Goal: Task Accomplishment & Management: Use online tool/utility

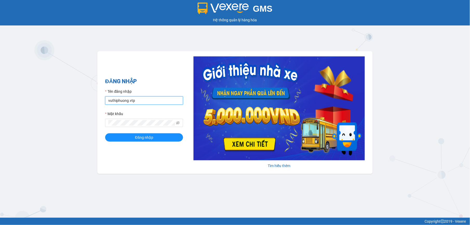
click at [141, 100] on input "vuthiphuong.vtp" at bounding box center [144, 100] width 78 height 8
type input "buithikimanh.vtp"
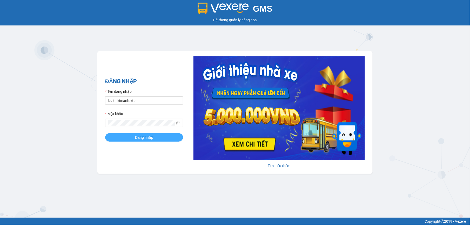
click at [131, 138] on button "Đăng nhập" at bounding box center [144, 137] width 78 height 8
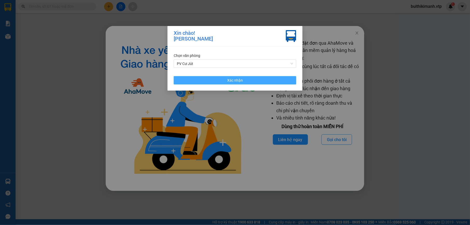
click at [178, 79] on button "Xác nhận" at bounding box center [235, 80] width 123 height 8
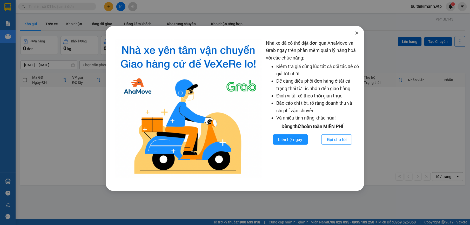
click at [356, 33] on icon "close" at bounding box center [357, 33] width 4 height 4
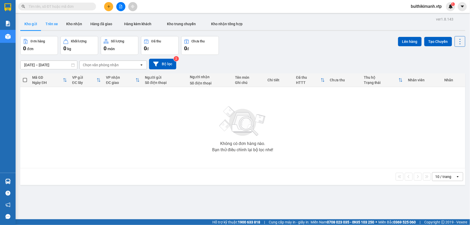
click at [51, 23] on button "Trên xe" at bounding box center [51, 24] width 21 height 12
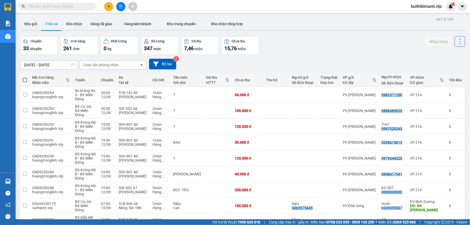
click at [110, 65] on div "Chọn văn phòng nhận" at bounding box center [101, 64] width 36 height 5
type input "cu"
click at [107, 75] on div "PV Cư Jút" at bounding box center [113, 76] width 68 height 9
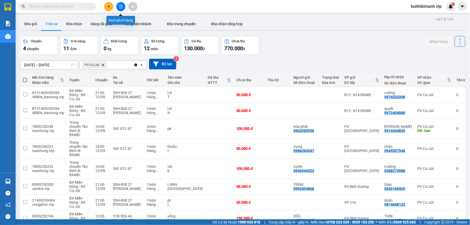
click at [121, 6] on icon "file-add" at bounding box center [120, 7] width 3 height 4
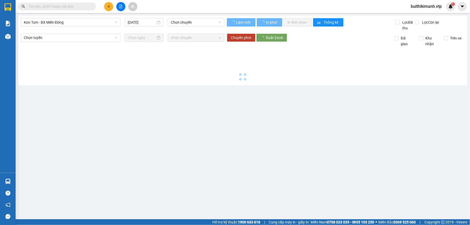
type input "13/09/2025"
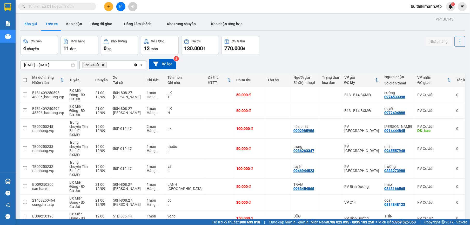
click at [31, 26] on button "Kho gửi" at bounding box center [30, 24] width 21 height 12
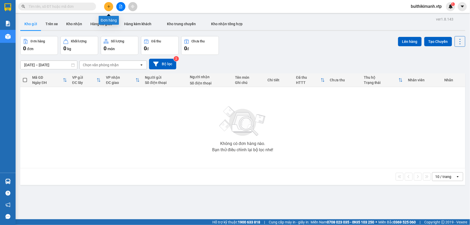
click at [106, 8] on button at bounding box center [108, 6] width 9 height 9
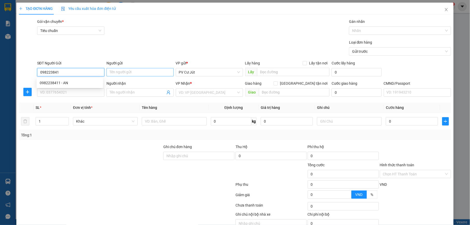
type input "0982238411"
click at [88, 84] on div "0982238411 - AN" at bounding box center [70, 83] width 60 height 6
type input "AN"
type input "0948844048"
type input "tuấn"
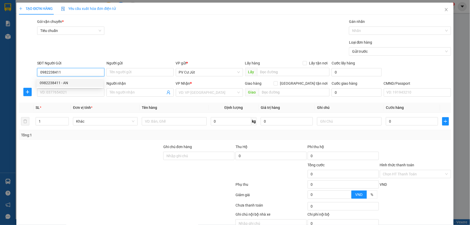
type input "CHỢ CHÁNH LƯU/ PHÚ HÒA"
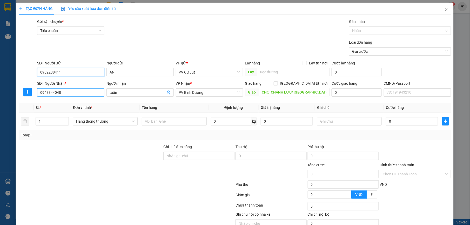
type input "0982238411"
drag, startPoint x: 89, startPoint y: 92, endPoint x: 23, endPoint y: 92, distance: 65.2
click at [23, 92] on div "SĐT Người Nhận * 0948844048 Người nhận tuấn VP Nhận * PV Bình Dương Giao hàng G…" at bounding box center [234, 90] width 433 height 18
type input "0814506197"
drag, startPoint x: 112, startPoint y: 91, endPoint x: 89, endPoint y: 91, distance: 23.1
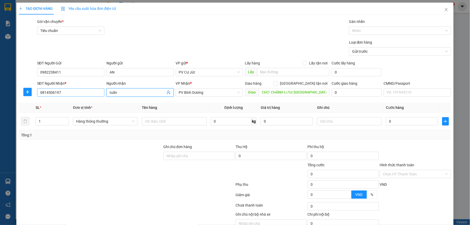
click at [89, 91] on div "SĐT Người Nhận * 0814506197 Người nhận tuấn tuấn VP Nhận * PV Bình Dương Giao h…" at bounding box center [244, 90] width 416 height 18
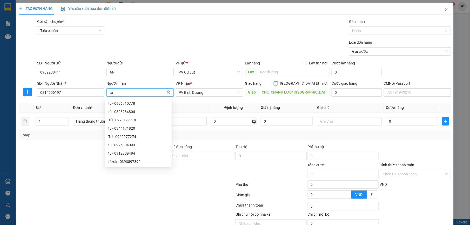
type input "tú"
click at [318, 85] on span "[GEOGRAPHIC_DATA] tận nơi" at bounding box center [304, 84] width 52 height 6
click at [277, 85] on input "[GEOGRAPHIC_DATA] tận nơi" at bounding box center [276, 83] width 4 height 4
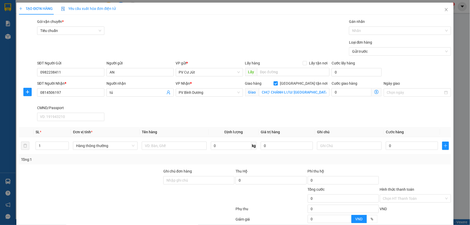
click at [277, 83] on input "[GEOGRAPHIC_DATA] tận nơi" at bounding box center [276, 83] width 4 height 4
checkbox input "false"
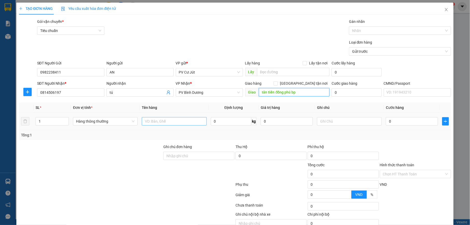
type input "tân tiến đồng phú bp"
click at [177, 123] on input "text" at bounding box center [174, 121] width 65 height 8
type input "d"
type input "đa tx"
click at [390, 125] on input "0" at bounding box center [412, 121] width 52 height 8
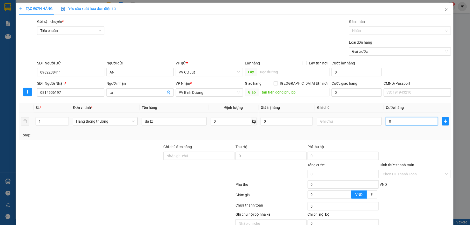
type input "1"
type input "10"
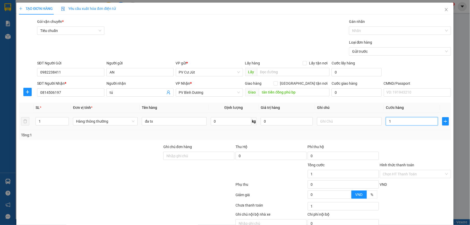
type input "10"
type input "100"
type input "1.000"
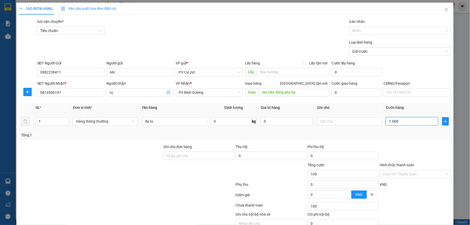
type input "1.000"
type input "10.000"
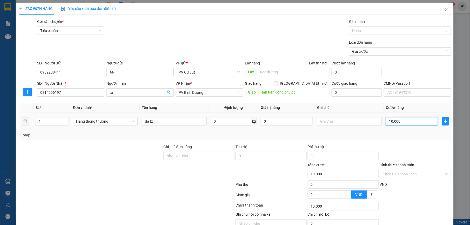
type input "100.000"
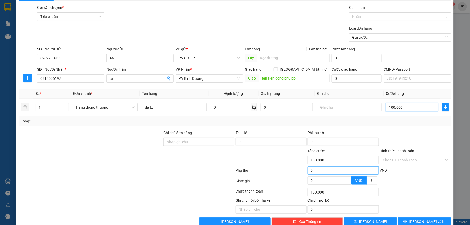
scroll to position [26, 0]
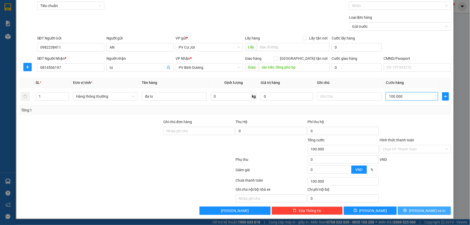
type input "100.000"
click at [415, 213] on button "[PERSON_NAME] và In" at bounding box center [424, 211] width 53 height 8
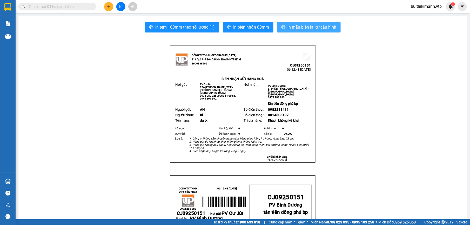
click at [318, 28] on span "In mẫu biên lai tự cấu hình" at bounding box center [312, 27] width 49 height 6
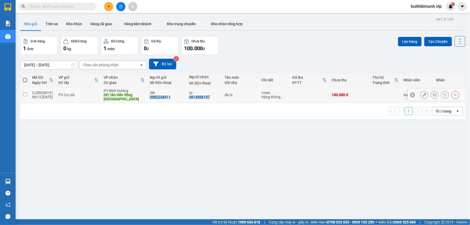
click at [241, 94] on div "đa tx" at bounding box center [240, 95] width 31 height 4
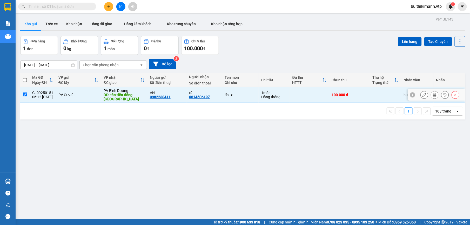
checkbox input "true"
click at [399, 42] on button "Lên hàng" at bounding box center [410, 41] width 24 height 9
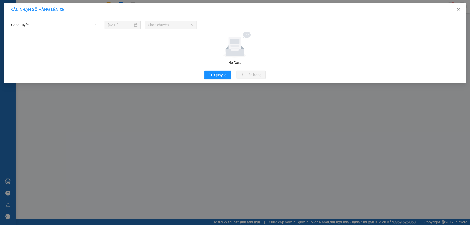
click at [66, 25] on span "Chọn tuyến" at bounding box center [54, 25] width 86 height 8
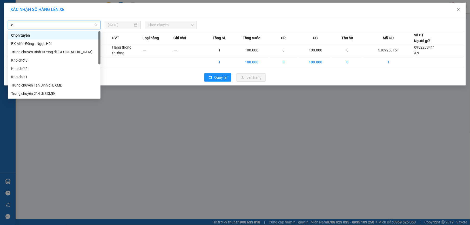
type input "cu"
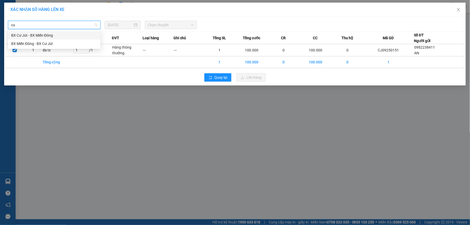
click at [60, 37] on div "BX Cư Jút - BX Miền Đông" at bounding box center [54, 35] width 86 height 6
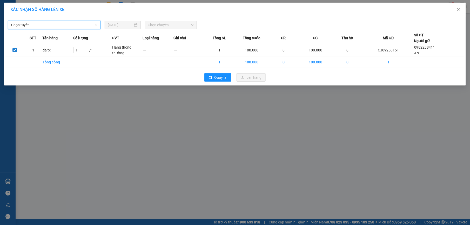
click at [62, 26] on span "Chọn tuyến" at bounding box center [54, 25] width 86 height 8
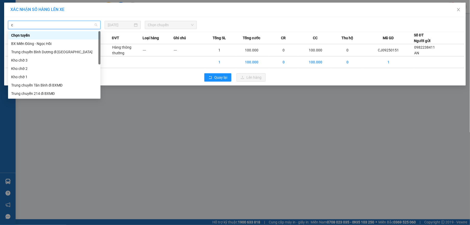
type input "cu"
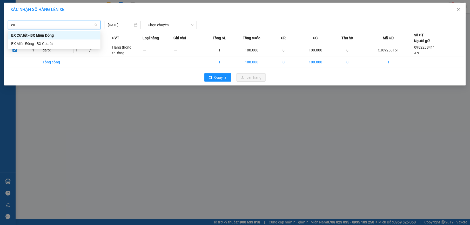
click at [58, 31] on div "BX Cư Jút - BX Miền Đông" at bounding box center [54, 35] width 92 height 8
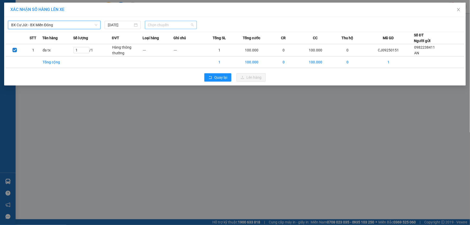
click at [164, 23] on span "Chọn chuyến" at bounding box center [171, 25] width 46 height 8
click at [158, 44] on div "07:00 (TC) - 51B-506.44" at bounding box center [168, 44] width 41 height 6
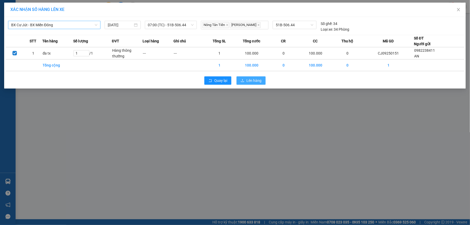
drag, startPoint x: 249, startPoint y: 79, endPoint x: 243, endPoint y: 76, distance: 6.4
click at [248, 79] on span "Lên hàng" at bounding box center [254, 81] width 15 height 6
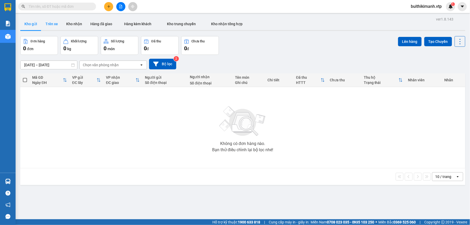
click at [60, 24] on button "Trên xe" at bounding box center [51, 24] width 21 height 12
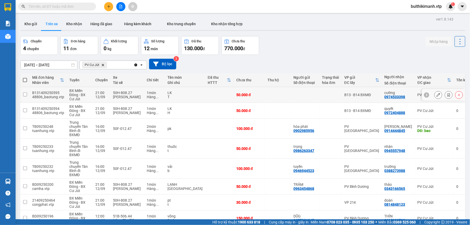
click at [218, 92] on td at bounding box center [219, 95] width 29 height 16
checkbox input "true"
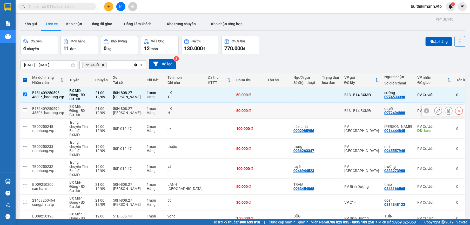
click at [210, 104] on td at bounding box center [219, 111] width 29 height 16
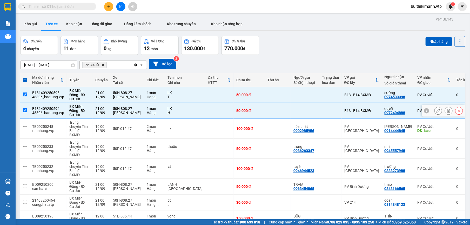
click at [205, 119] on td at bounding box center [219, 111] width 29 height 16
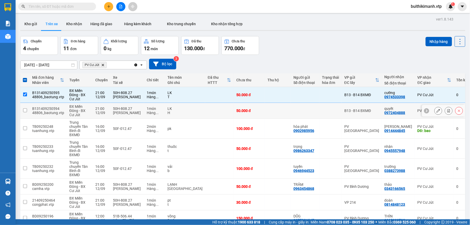
click at [206, 114] on td at bounding box center [219, 111] width 29 height 16
checkbox input "true"
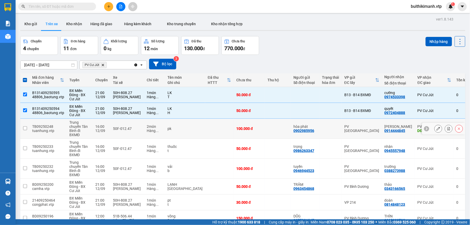
click at [205, 128] on td at bounding box center [219, 129] width 29 height 20
checkbox input "true"
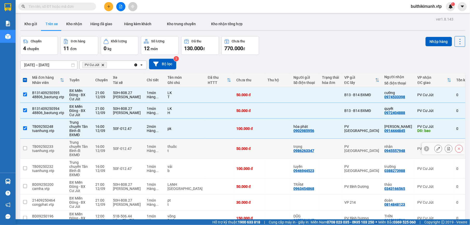
click at [205, 147] on td at bounding box center [219, 149] width 29 height 20
checkbox input "true"
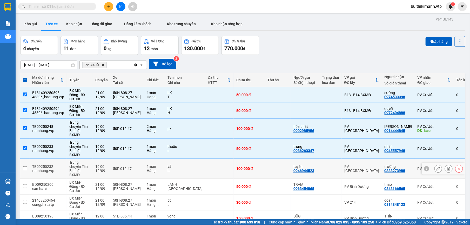
click at [205, 161] on td at bounding box center [219, 169] width 29 height 20
checkbox input "true"
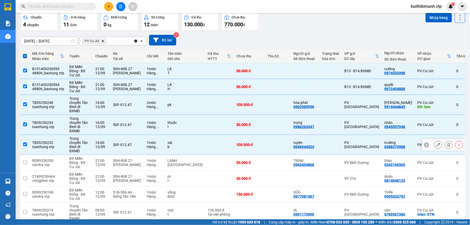
scroll to position [53, 0]
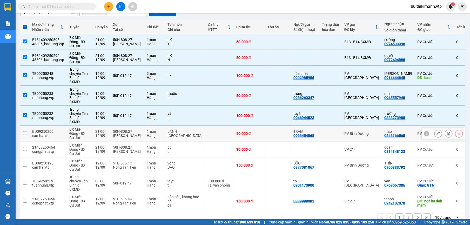
click at [205, 126] on td at bounding box center [219, 134] width 29 height 16
checkbox input "true"
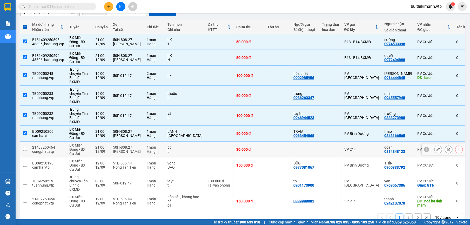
click at [205, 142] on td at bounding box center [219, 150] width 29 height 16
checkbox input "true"
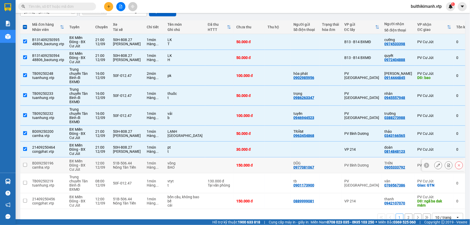
click at [198, 162] on tbody "B131409250595 48806_baotung.vtp BX Miền Đông - BX Cư Jút 21:00 12/09 50H-808.27…" at bounding box center [246, 121] width 453 height 175
drag, startPoint x: 198, startPoint y: 162, endPoint x: 195, endPoint y: 151, distance: 10.7
click at [205, 157] on td at bounding box center [219, 165] width 29 height 16
checkbox input "true"
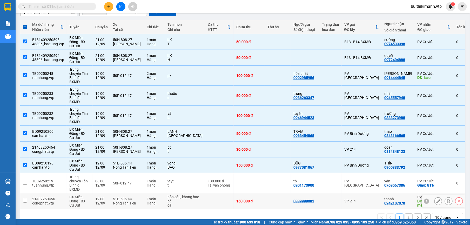
click at [205, 193] on td at bounding box center [219, 201] width 29 height 16
checkbox input "true"
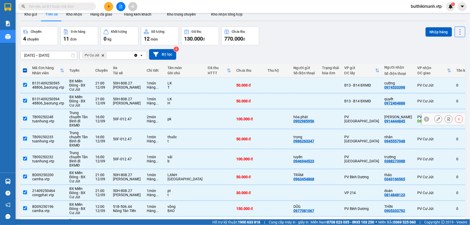
scroll to position [0, 0]
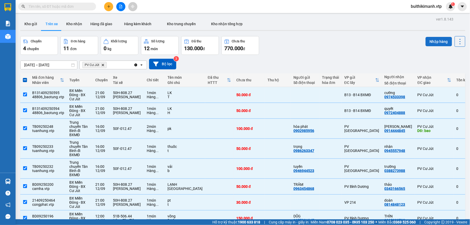
click at [433, 39] on button "Nhập hàng" at bounding box center [439, 41] width 26 height 9
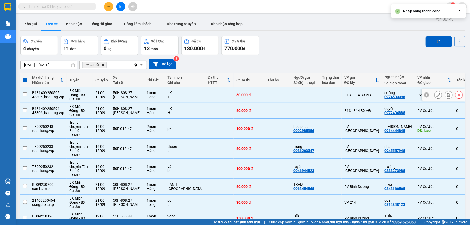
checkbox input "false"
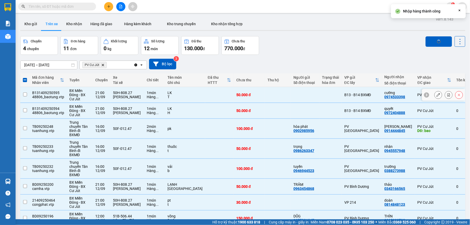
checkbox input "false"
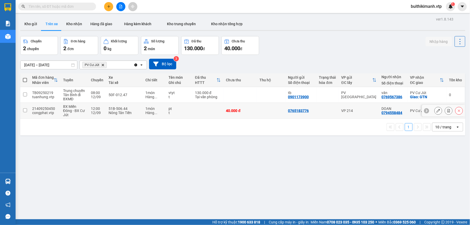
click at [272, 115] on td at bounding box center [271, 111] width 29 height 16
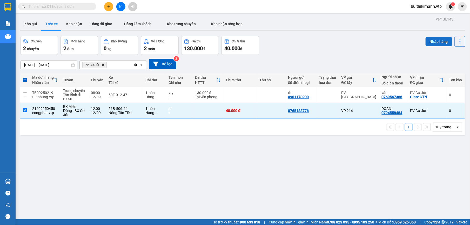
click at [439, 42] on button "Nhập hàng" at bounding box center [439, 41] width 26 height 9
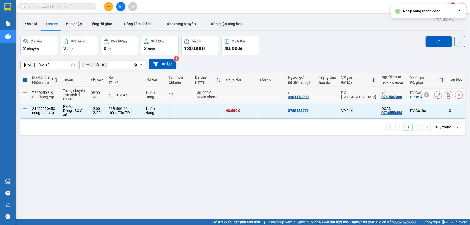
checkbox input "false"
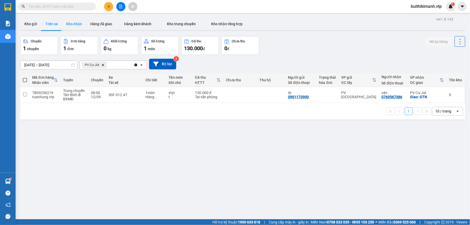
click at [66, 22] on button "Kho nhận" at bounding box center [74, 24] width 24 height 12
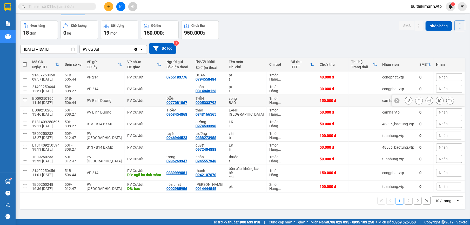
scroll to position [24, 0]
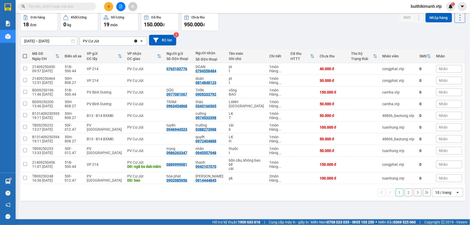
click at [405, 196] on button "2" at bounding box center [409, 193] width 8 height 8
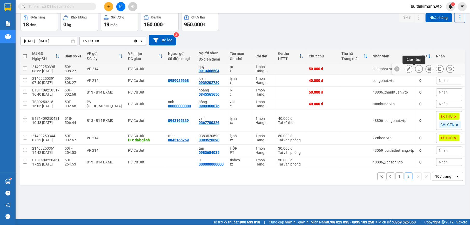
click at [417, 69] on icon at bounding box center [419, 69] width 4 height 4
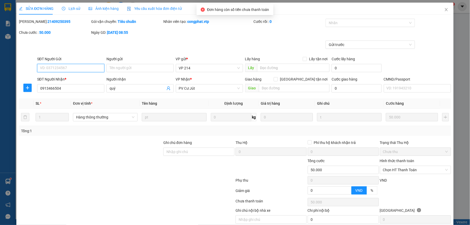
type input "0913466504"
type input "quý"
type input "50.000"
type input "2.500"
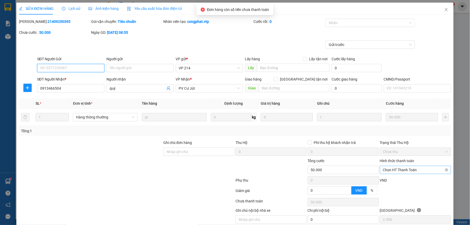
click at [396, 172] on span "Chọn HT Thanh Toán" at bounding box center [415, 170] width 65 height 8
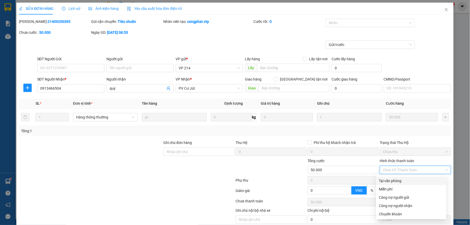
click at [403, 180] on div "Tại văn phòng" at bounding box center [411, 181] width 64 height 6
type input "0"
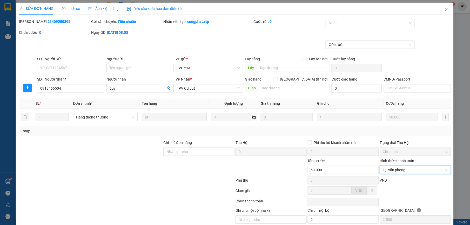
scroll to position [22, 0]
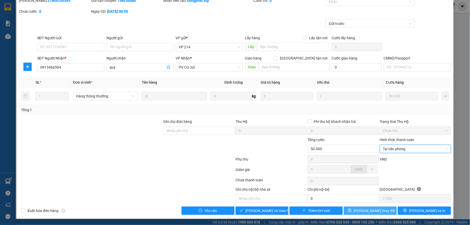
click at [373, 214] on button "[PERSON_NAME] thay đổi" at bounding box center [370, 211] width 53 height 8
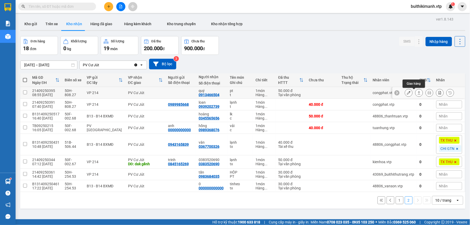
click at [417, 95] on icon at bounding box center [419, 93] width 4 height 4
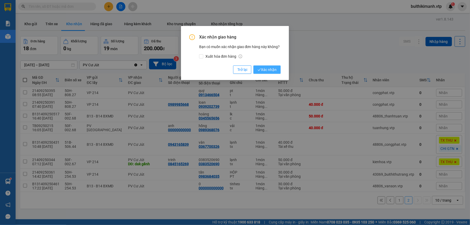
click at [263, 72] on span "Xác nhận" at bounding box center [267, 70] width 19 height 6
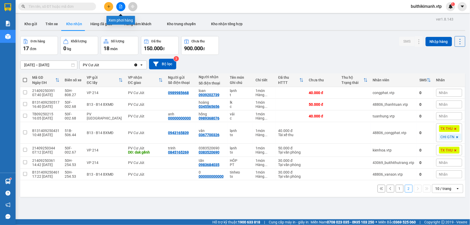
click at [119, 8] on icon "file-add" at bounding box center [121, 7] width 4 height 4
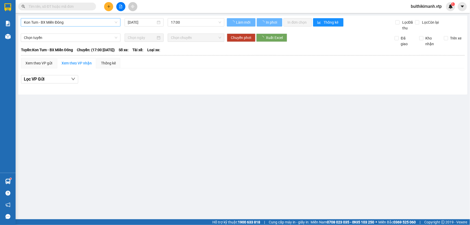
click at [78, 23] on span "Kon Tum - BX Miền Đông" at bounding box center [71, 22] width 94 height 8
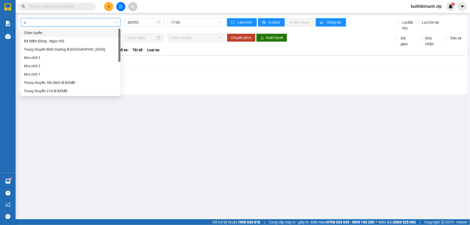
type input "cu"
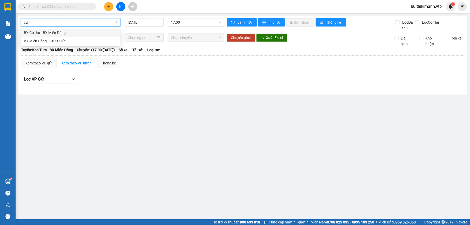
click at [102, 30] on div "BX Cư Jút - BX Miền Đông" at bounding box center [71, 33] width 94 height 6
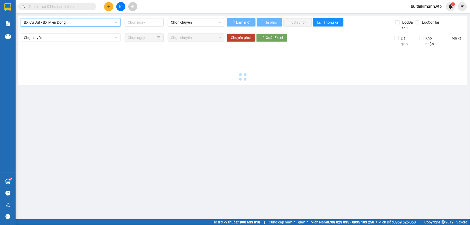
type input "13/09/2025"
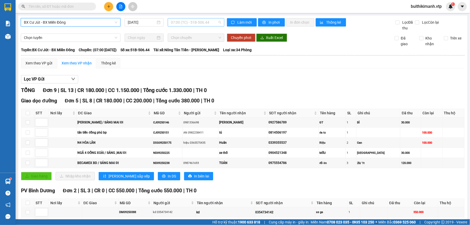
click at [180, 19] on span "07:00 (TC) - 51B-506.44" at bounding box center [196, 22] width 50 height 8
click at [193, 40] on div "07:00 (TC) - 51B-506.44" at bounding box center [189, 41] width 41 height 6
click at [269, 21] on span "In phơi" at bounding box center [275, 22] width 12 height 6
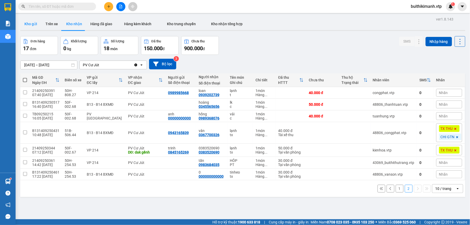
click at [26, 24] on button "Kho gửi" at bounding box center [30, 24] width 21 height 12
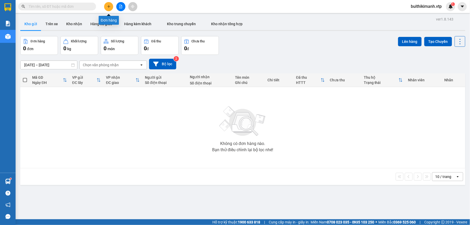
click at [108, 8] on icon "plus" at bounding box center [109, 7] width 4 height 4
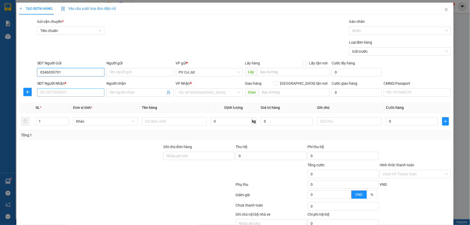
type input "0346030701"
click at [59, 94] on input "SĐT Người Nhận *" at bounding box center [70, 92] width 67 height 8
type input "0981637968"
click at [64, 102] on div "0981637968 - BẢO" at bounding box center [70, 104] width 60 height 6
type input "BẢO"
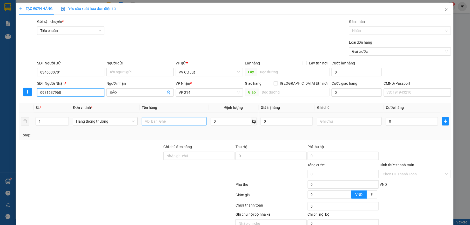
type input "0981637968"
click at [187, 125] on input "text" at bounding box center [174, 121] width 65 height 8
type input "d"
type input "đa"
click at [405, 121] on input "0" at bounding box center [412, 121] width 52 height 8
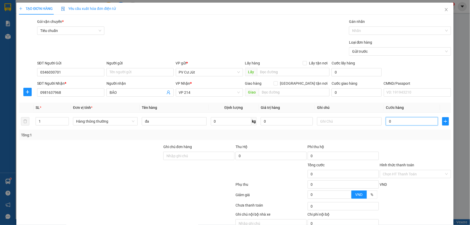
type input "6"
type input "60"
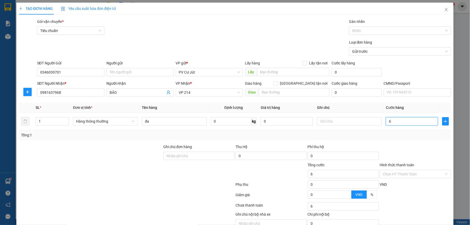
type input "60"
type input "600"
type input "6.000"
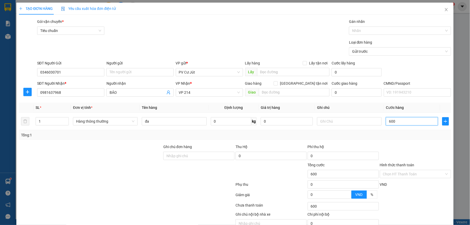
type input "6.000"
type input "60.000"
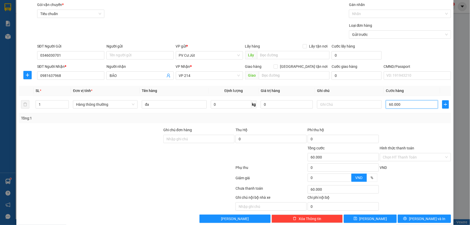
scroll to position [26, 0]
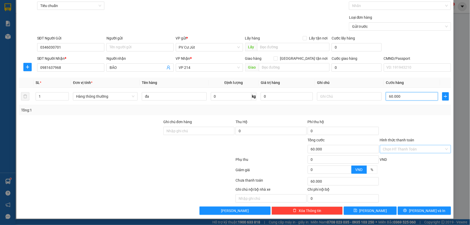
type input "60.000"
click at [401, 146] on input "Hình thức thanh toán" at bounding box center [413, 149] width 61 height 8
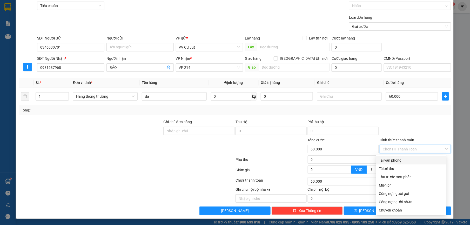
click at [400, 159] on div "Tại văn phòng" at bounding box center [411, 160] width 64 height 6
type input "0"
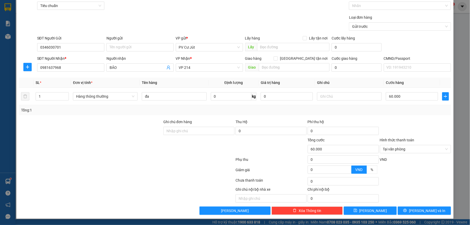
click at [415, 215] on div "TẠO ĐƠN HÀNG Yêu cầu xuất hóa đơn điện tử Transit Pickup Surcharge Ids Transit …" at bounding box center [234, 98] width 437 height 241
click at [417, 211] on span "[PERSON_NAME] và In" at bounding box center [427, 211] width 36 height 6
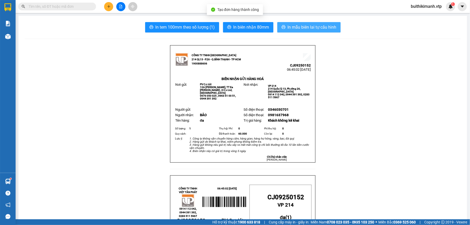
click at [326, 28] on span "In mẫu biên lai tự cấu hình" at bounding box center [312, 27] width 49 height 6
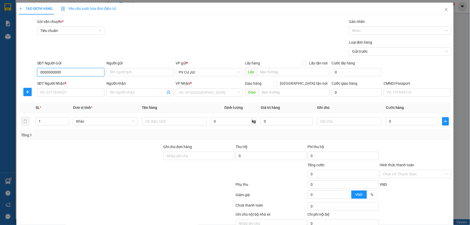
type input "0000000000"
click at [78, 84] on div "SĐT Người Nhận *" at bounding box center [70, 84] width 67 height 6
click at [78, 88] on input "SĐT Người Nhận *" at bounding box center [70, 92] width 67 height 8
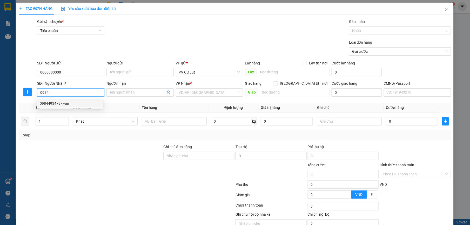
click at [63, 103] on div "0984493478 - vân" at bounding box center [70, 104] width 60 height 6
type input "0984493478"
type input "vân"
type input "0984493478"
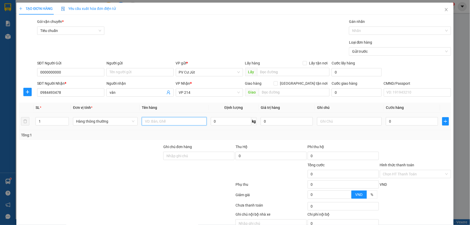
click at [159, 122] on input "text" at bounding box center [174, 121] width 65 height 8
type input "rau"
click at [56, 125] on input "1" at bounding box center [52, 121] width 33 height 8
type input "2"
click at [417, 121] on input "0" at bounding box center [412, 121] width 52 height 8
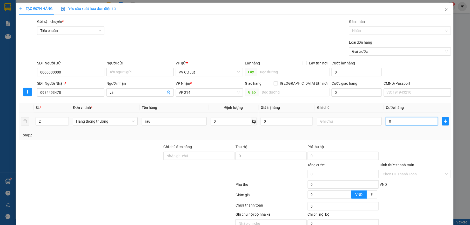
type input "1"
type input "10"
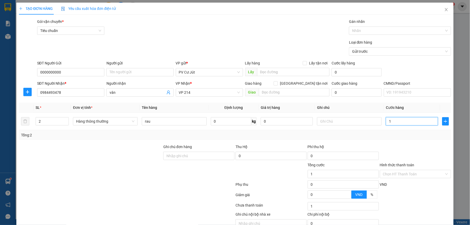
type input "10"
type input "100"
type input "1.000"
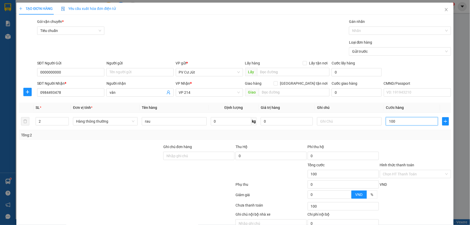
type input "1.000"
type input "10.000"
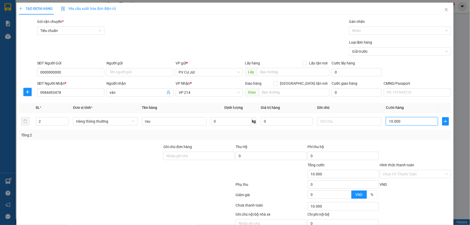
type input "100.000"
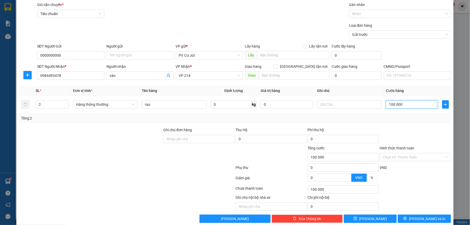
scroll to position [26, 0]
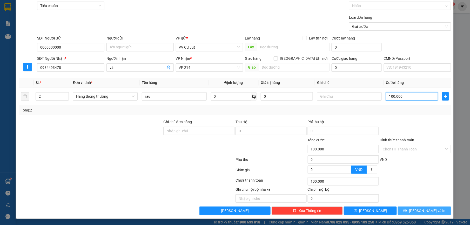
type input "100.000"
click at [416, 208] on span "[PERSON_NAME] và In" at bounding box center [427, 211] width 36 height 6
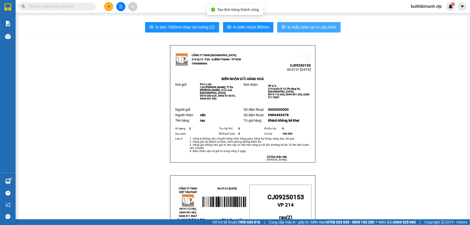
click at [312, 25] on span "In mẫu biên lai tự cấu hình" at bounding box center [312, 27] width 49 height 6
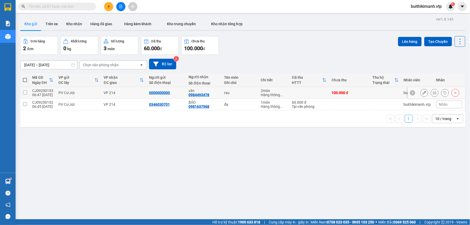
click at [228, 94] on div "rau" at bounding box center [239, 93] width 31 height 4
checkbox input "true"
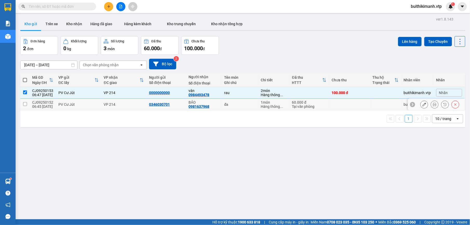
click at [235, 100] on td "đa" at bounding box center [240, 105] width 37 height 12
checkbox input "true"
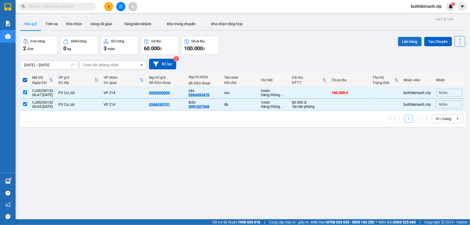
click at [401, 43] on button "Lên hàng" at bounding box center [410, 41] width 24 height 9
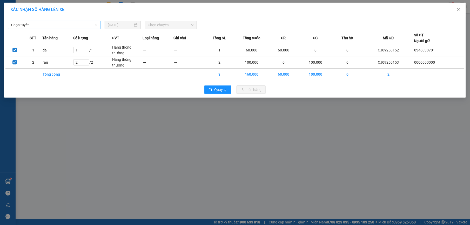
click at [85, 25] on span "Chọn tuyến" at bounding box center [54, 25] width 86 height 8
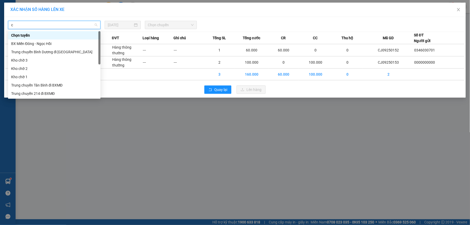
type input "cu"
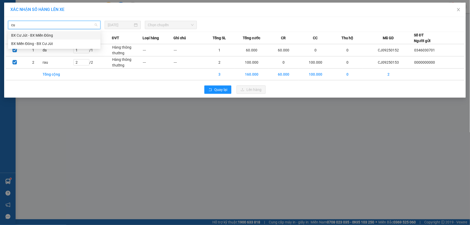
click at [83, 34] on div "BX Cư Jút - BX Miền Đông" at bounding box center [54, 35] width 86 height 6
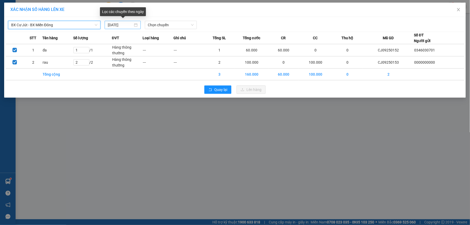
click at [131, 22] on input "12/09/2025" at bounding box center [120, 25] width 25 height 6
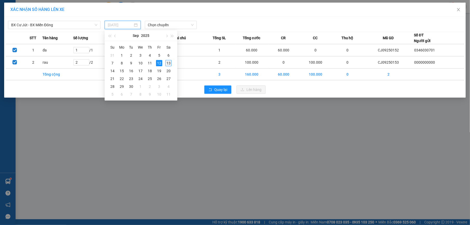
click at [168, 63] on div "13" at bounding box center [168, 63] width 6 height 6
type input "13/09/2025"
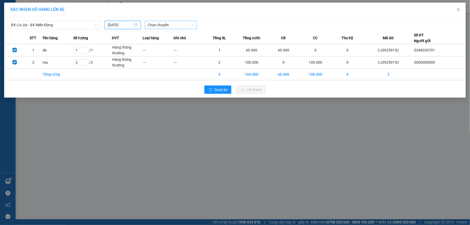
click at [173, 26] on span "Chọn chuyến" at bounding box center [171, 25] width 46 height 8
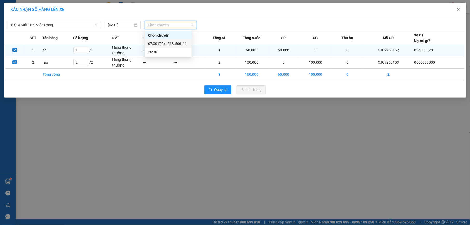
drag, startPoint x: 169, startPoint y: 43, endPoint x: 174, endPoint y: 48, distance: 7.2
click at [169, 45] on div "07:00 (TC) - 51B-506.44" at bounding box center [168, 44] width 41 height 6
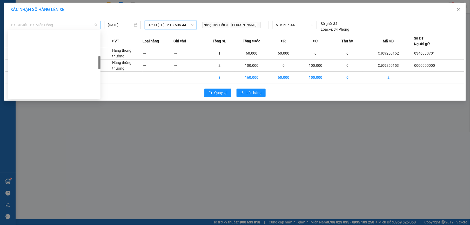
click at [84, 25] on span "BX Cư Jút - BX Miền Đông" at bounding box center [54, 25] width 86 height 8
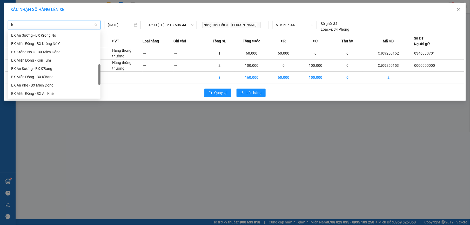
type input "kn"
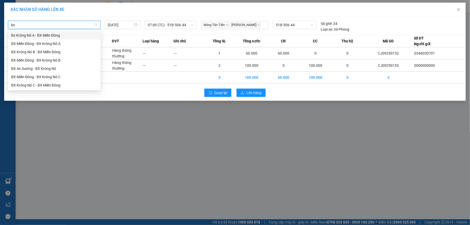
scroll to position [0, 0]
click at [78, 33] on div "Bx Krông Nô A - BX Miền Đông" at bounding box center [54, 35] width 86 height 6
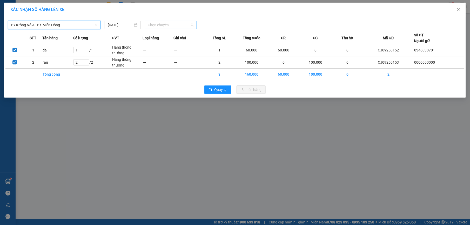
click at [159, 27] on span "Chọn chuyến" at bounding box center [171, 25] width 46 height 8
click at [161, 42] on div "07:00 - 51B-191.55" at bounding box center [168, 44] width 41 height 6
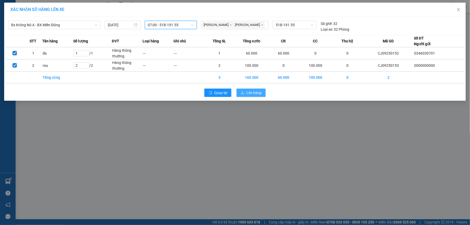
click at [252, 95] on span "Lên hàng" at bounding box center [254, 93] width 15 height 6
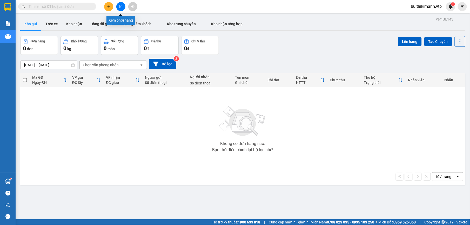
click at [123, 7] on button at bounding box center [120, 6] width 9 height 9
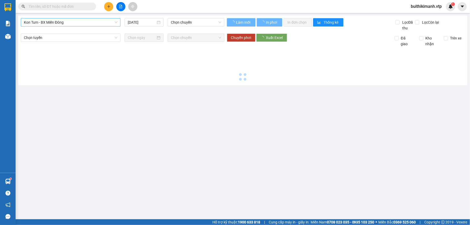
click at [74, 24] on span "Kon Tum - BX Miền Đông" at bounding box center [71, 22] width 94 height 8
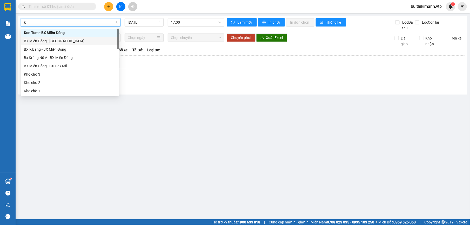
type input "kn"
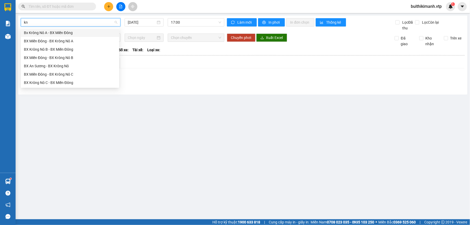
click at [50, 30] on div "Bx Krông Nô A - BX Miền Đông" at bounding box center [70, 33] width 92 height 6
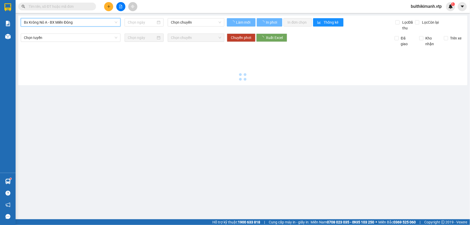
type input "13/09/2025"
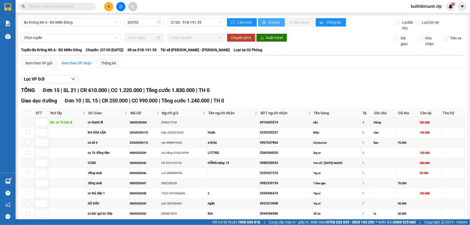
click at [269, 24] on span "In phơi" at bounding box center [275, 22] width 12 height 6
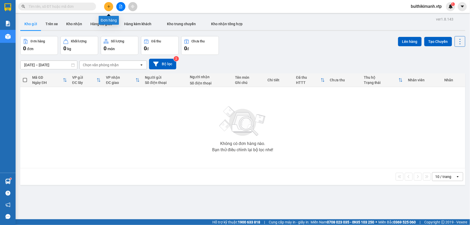
click at [109, 7] on icon "plus" at bounding box center [109, 7] width 4 height 4
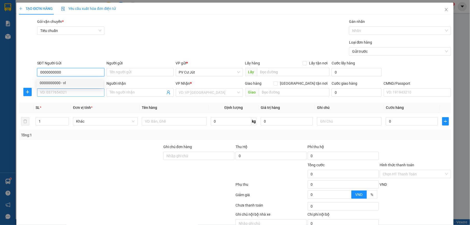
type input "0000000000"
click at [63, 93] on input "SĐT Người Nhận *" at bounding box center [70, 92] width 67 height 8
type input "0335334085"
click at [110, 93] on input "Người nhận" at bounding box center [138, 93] width 56 height 6
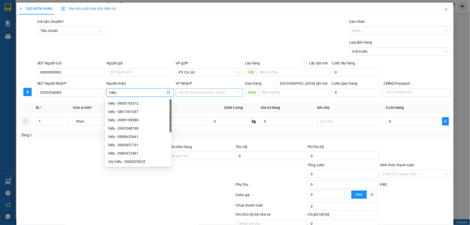
type input "hiếu"
click at [222, 92] on input "search" at bounding box center [207, 93] width 57 height 8
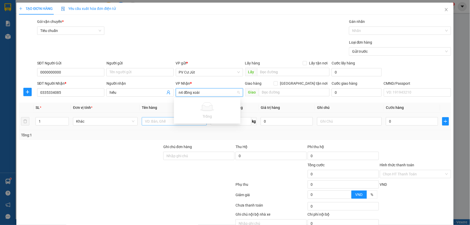
type input "n4 đồng xoài"
click at [161, 121] on input "text" at bounding box center [174, 121] width 65 height 8
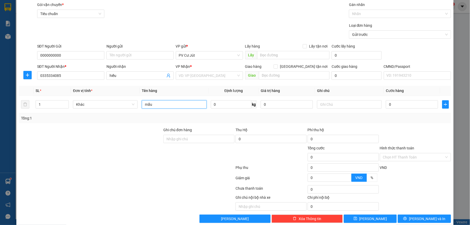
scroll to position [26, 0]
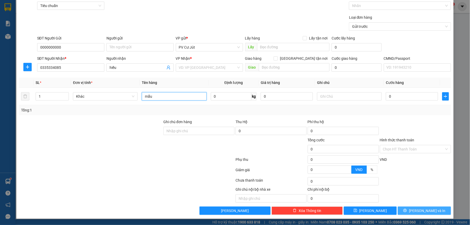
type input "mẫu"
click at [407, 212] on icon "printer" at bounding box center [405, 211] width 4 height 4
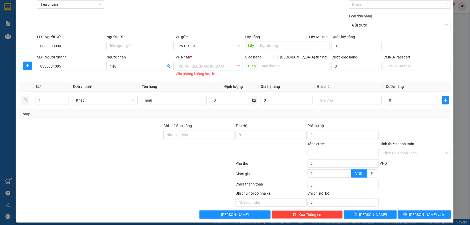
click at [211, 66] on input "search" at bounding box center [207, 66] width 57 height 8
type input "bình"
drag, startPoint x: 195, startPoint y: 84, endPoint x: 201, endPoint y: 84, distance: 6.2
click at [195, 84] on div "PV Bình Dương" at bounding box center [207, 85] width 60 height 6
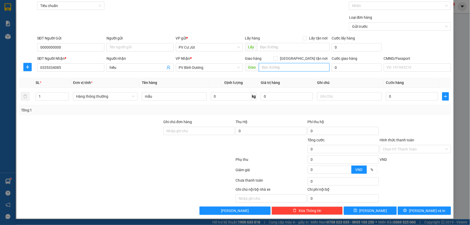
click at [270, 68] on input "text" at bounding box center [294, 67] width 71 height 8
type input "n4 đồng xoài"
click at [402, 99] on input "0" at bounding box center [412, 96] width 52 height 8
type input "3"
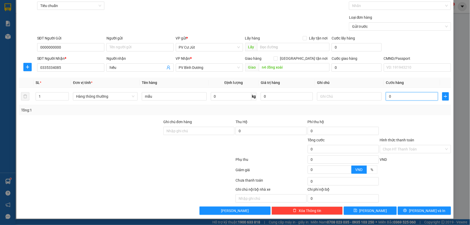
type input "3"
type input "30"
type input "300"
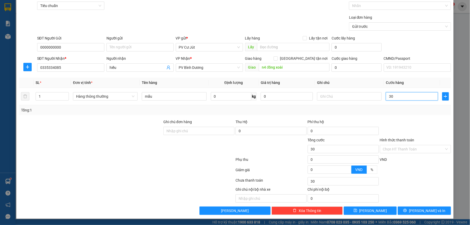
type input "300"
type input "3.000"
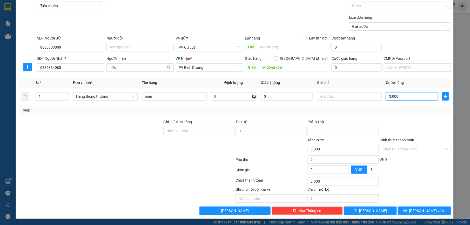
type input "30.000"
click at [405, 151] on input "Hình thức thanh toán" at bounding box center [413, 149] width 61 height 8
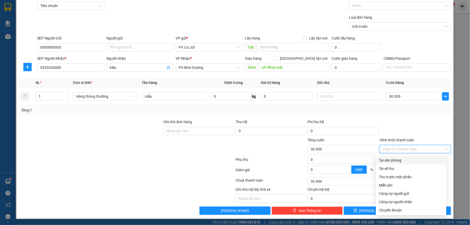
click at [408, 158] on div "Tại văn phòng" at bounding box center [411, 160] width 64 height 6
type input "0"
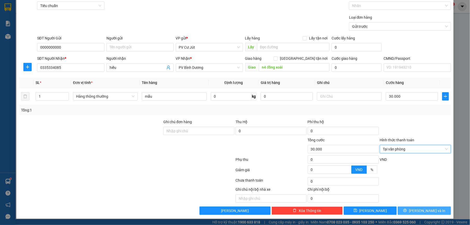
drag, startPoint x: 420, startPoint y: 207, endPoint x: 417, endPoint y: 203, distance: 5.4
click at [417, 206] on div "Transit Pickup Surcharge Ids Transit Deliver Surcharge Ids Transit Deliver Surc…" at bounding box center [235, 104] width 432 height 221
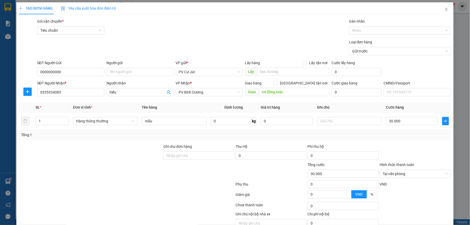
scroll to position [0, 0]
click at [444, 10] on icon "close" at bounding box center [446, 10] width 4 height 4
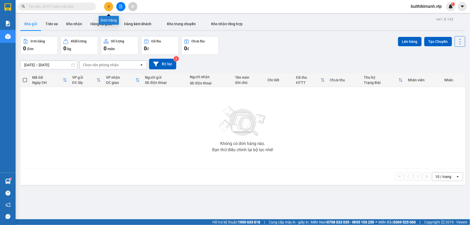
click at [110, 5] on icon "plus" at bounding box center [109, 7] width 4 height 4
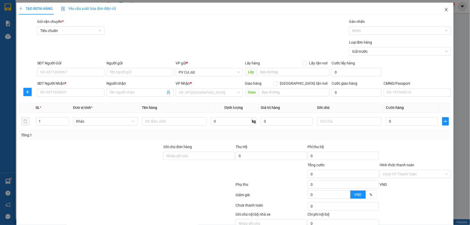
click at [444, 12] on icon "close" at bounding box center [446, 10] width 4 height 4
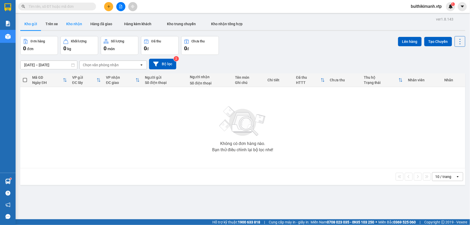
click at [75, 26] on button "Kho nhận" at bounding box center [74, 24] width 24 height 12
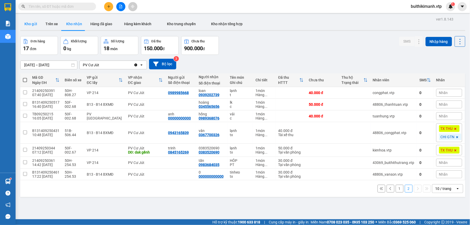
click at [36, 28] on button "Kho gửi" at bounding box center [30, 24] width 21 height 12
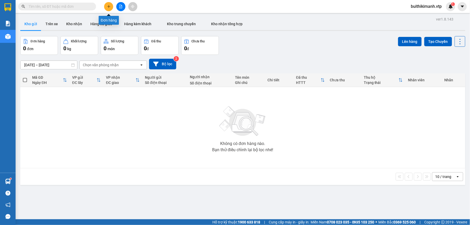
click at [111, 5] on button at bounding box center [108, 6] width 9 height 9
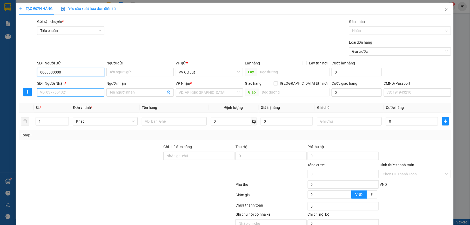
type input "0000000000"
click at [95, 95] on input "SĐT Người Nhận *" at bounding box center [70, 92] width 67 height 8
drag, startPoint x: 62, startPoint y: 96, endPoint x: 26, endPoint y: 85, distance: 37.3
click at [26, 85] on div "SĐT Người Nhận * 0334335085 0334335085 Người nhận Tên người nhận VP Nhận * VD: …" at bounding box center [234, 90] width 433 height 18
type input "0334335085"
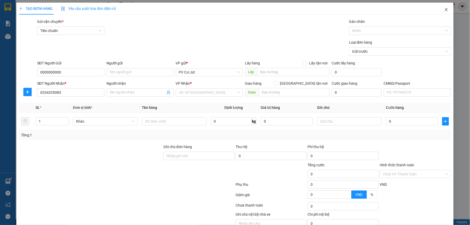
click at [444, 8] on icon "close" at bounding box center [446, 10] width 4 height 4
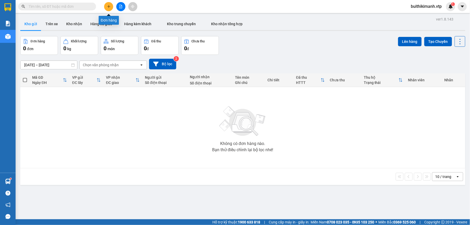
click at [107, 8] on icon "plus" at bounding box center [109, 7] width 4 height 4
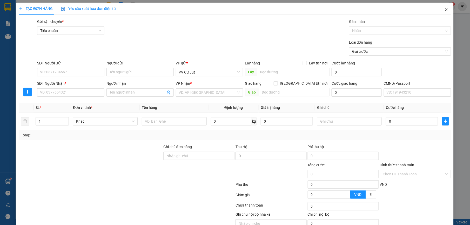
click at [444, 8] on icon "close" at bounding box center [446, 10] width 4 height 4
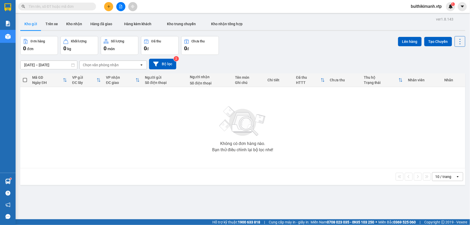
click at [63, 4] on input "text" at bounding box center [59, 7] width 61 height 6
paste input "0334335085"
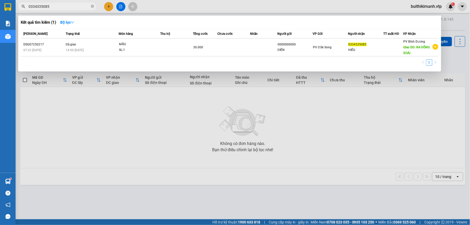
type input "0334335085"
click at [210, 95] on div at bounding box center [235, 112] width 470 height 225
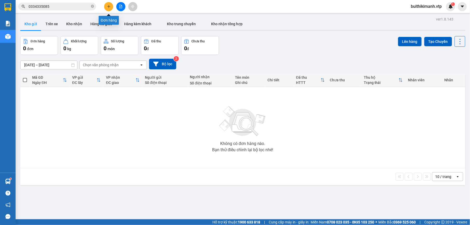
click at [108, 8] on icon "plus" at bounding box center [109, 7] width 4 height 4
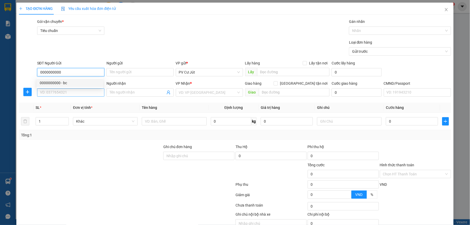
type input "0000000000"
click at [81, 96] on input "SĐT Người Nhận *" at bounding box center [70, 92] width 67 height 8
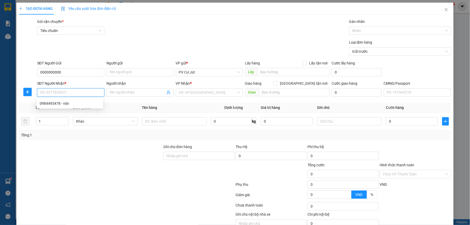
paste input "0334335085"
type input "0334335085"
click at [128, 95] on input "Người nhận" at bounding box center [138, 93] width 56 height 6
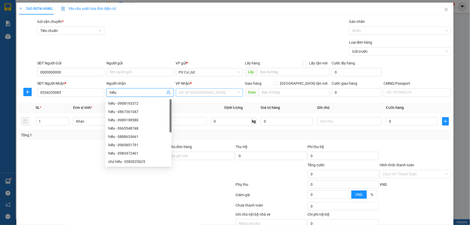
type input "hiếu"
click at [203, 94] on input "search" at bounding box center [207, 93] width 57 height 8
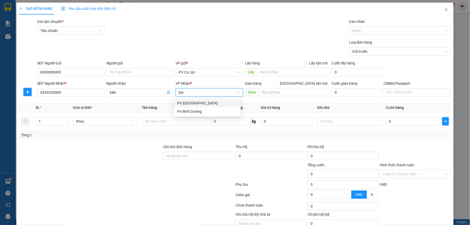
type input "bình"
click at [204, 111] on div "PV Bình Dương" at bounding box center [207, 112] width 60 height 6
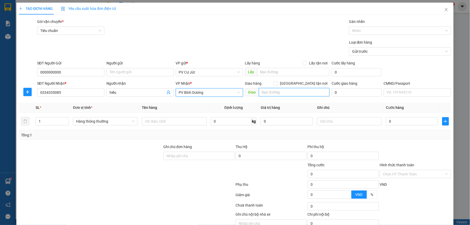
click at [295, 91] on input "text" at bounding box center [294, 92] width 71 height 8
type input "n4 đồng xoài"
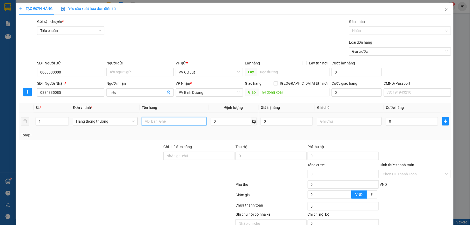
click at [157, 123] on input "text" at bounding box center [174, 121] width 65 height 8
type input "mẫu tx"
click at [395, 119] on input "0" at bounding box center [412, 121] width 52 height 8
type input "3"
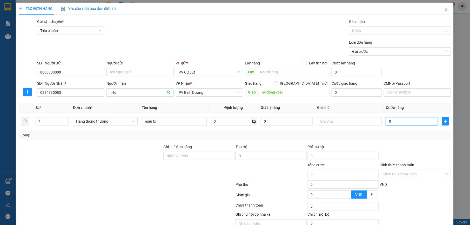
type input "3"
type input "30"
type input "300"
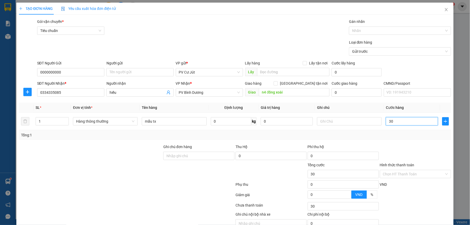
type input "300"
type input "3.000"
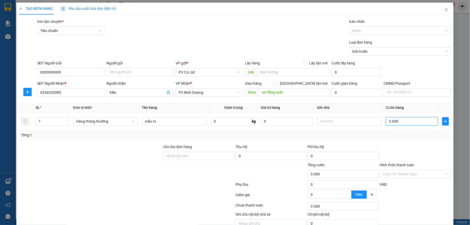
type input "30.000"
click at [413, 175] on input "Hình thức thanh toán" at bounding box center [413, 174] width 61 height 8
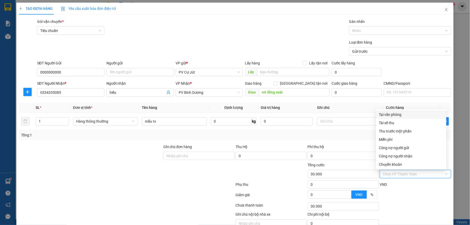
click at [384, 112] on div "Tại văn phòng" at bounding box center [411, 115] width 64 height 6
type input "0"
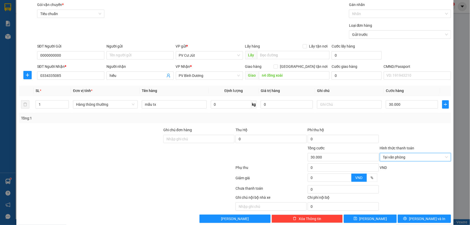
scroll to position [26, 0]
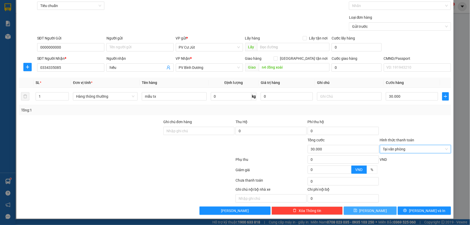
drag, startPoint x: 375, startPoint y: 210, endPoint x: 371, endPoint y: 211, distance: 4.0
click at [372, 211] on button "Lưu" at bounding box center [370, 211] width 53 height 8
type input "0"
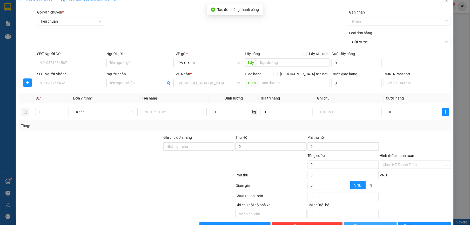
scroll to position [0, 0]
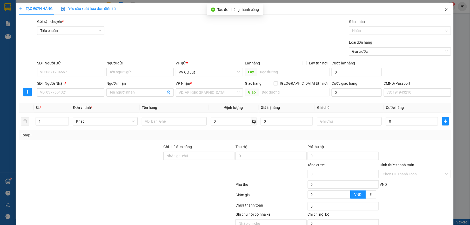
click at [445, 11] on icon "close" at bounding box center [446, 9] width 3 height 3
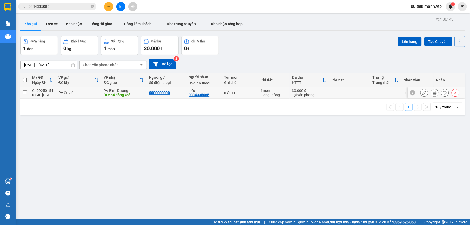
click at [358, 94] on td at bounding box center [349, 93] width 41 height 12
checkbox input "true"
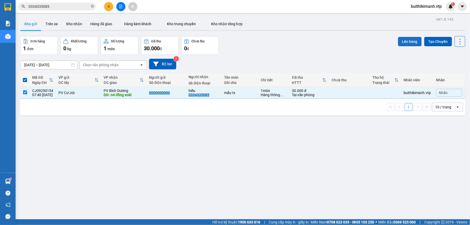
click at [405, 41] on button "Lên hàng" at bounding box center [410, 41] width 24 height 9
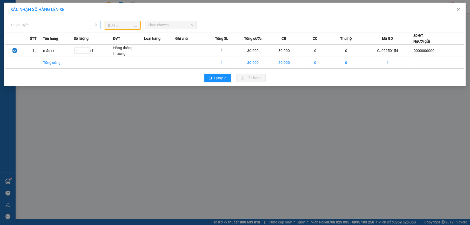
click at [82, 23] on span "Chọn tuyến" at bounding box center [54, 25] width 86 height 8
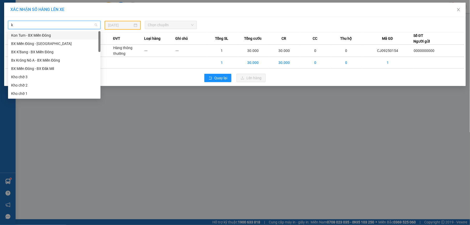
type input "kn"
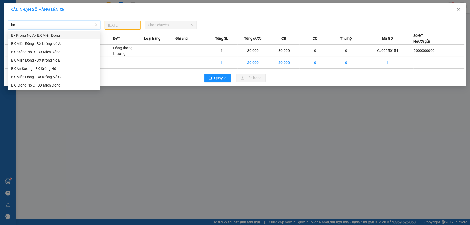
click at [74, 34] on div "Bx Krông Nô A - BX Miền Đông" at bounding box center [54, 35] width 86 height 6
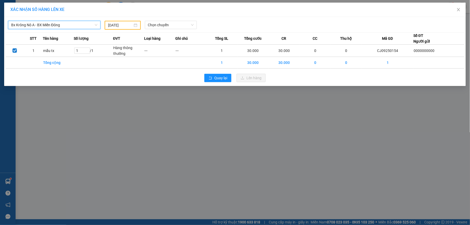
click at [125, 23] on input "12/09/2025" at bounding box center [120, 25] width 25 height 6
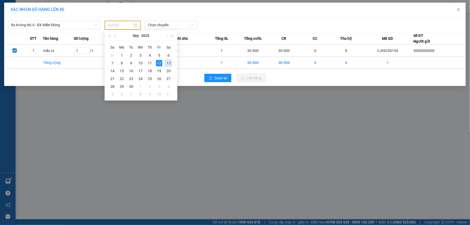
click at [167, 63] on div "13" at bounding box center [168, 63] width 6 height 6
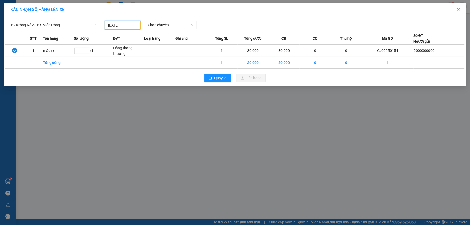
type input "13/09/2025"
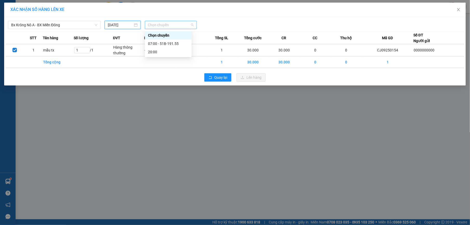
click at [178, 25] on span "Chọn chuyến" at bounding box center [171, 25] width 46 height 8
click at [183, 45] on div "07:00 - 51B-191.55" at bounding box center [168, 44] width 41 height 6
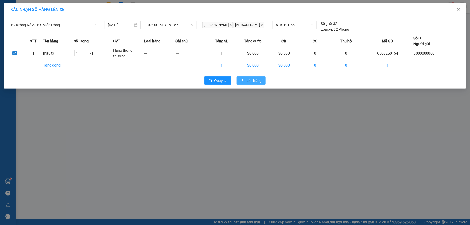
click at [245, 80] on button "Lên hàng" at bounding box center [251, 80] width 29 height 8
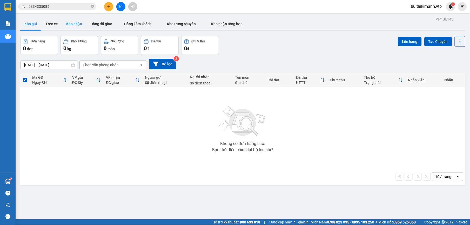
click at [77, 23] on button "Kho nhận" at bounding box center [74, 24] width 24 height 12
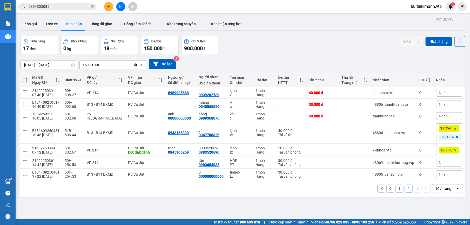
click at [396, 192] on button "1" at bounding box center [400, 189] width 8 height 8
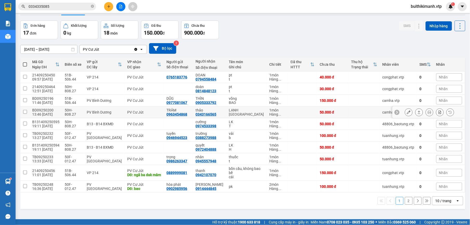
scroll to position [24, 0]
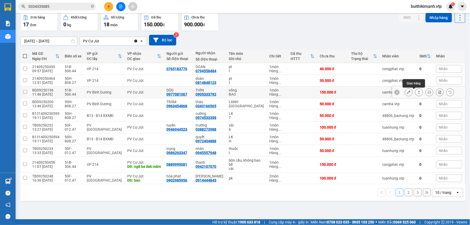
click at [418, 94] on icon at bounding box center [419, 92] width 3 height 3
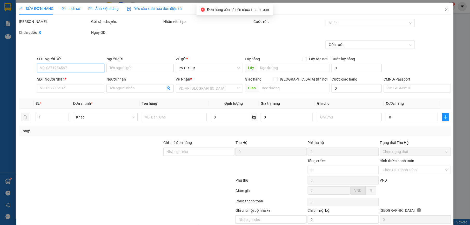
type input "0977081067"
type input "DŨG"
type input "0905333792"
type input "THÌN"
type input "150.000"
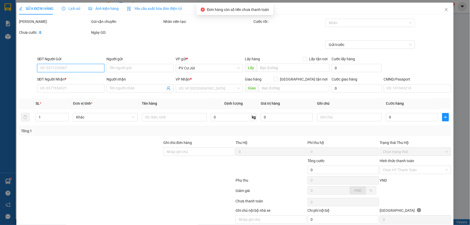
type input "150.000"
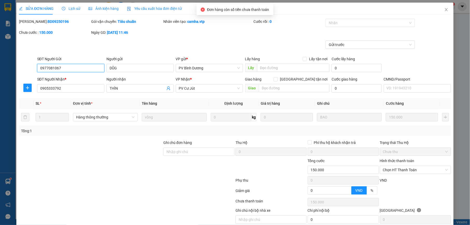
type input "7.500"
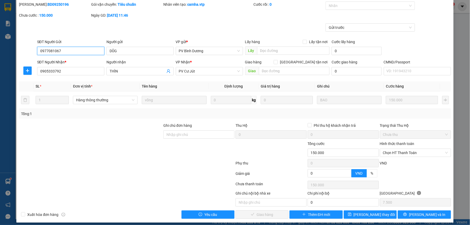
scroll to position [22, 0]
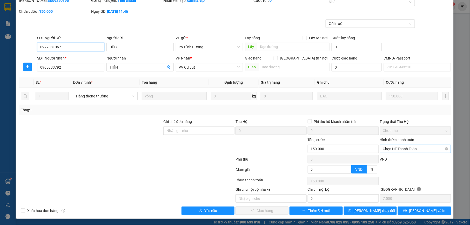
click at [408, 147] on span "Chọn HT Thanh Toán" at bounding box center [415, 149] width 65 height 8
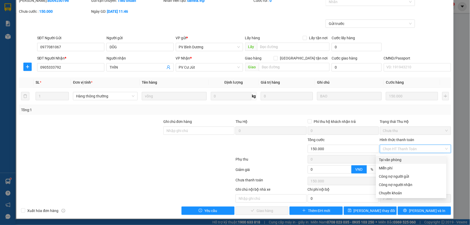
click at [402, 159] on div "Tại văn phòng" at bounding box center [411, 160] width 64 height 6
type input "0"
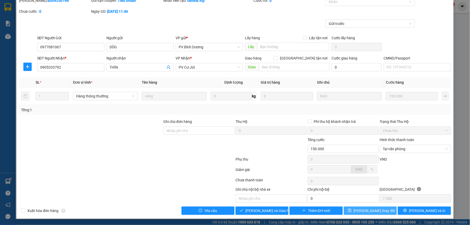
click at [382, 210] on button "[PERSON_NAME] thay đổi" at bounding box center [370, 211] width 53 height 8
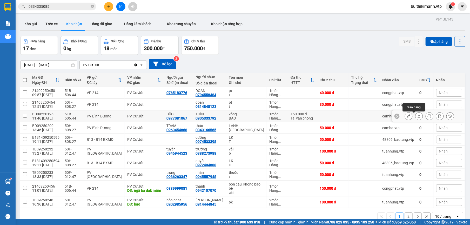
click at [416, 119] on button at bounding box center [419, 116] width 7 height 9
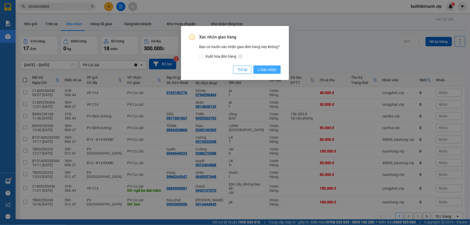
click at [275, 67] on span "Xác nhận" at bounding box center [267, 70] width 19 height 6
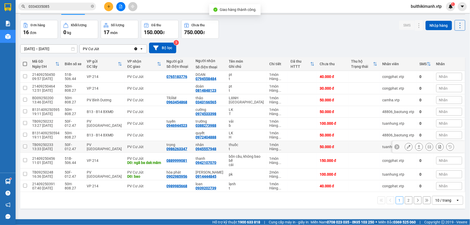
scroll to position [24, 0]
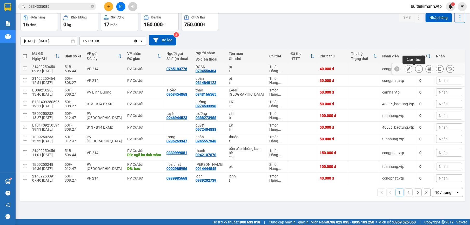
click at [417, 69] on icon at bounding box center [419, 69] width 4 height 4
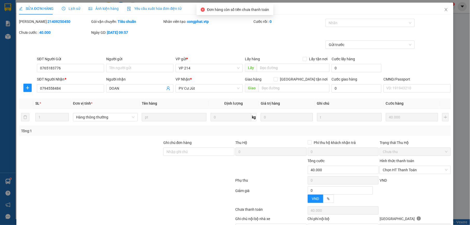
type input "0765183776"
type input "0794558484"
type input "DOAN"
type input "40.000"
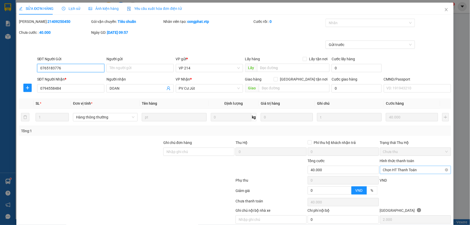
click at [387, 169] on span "Chọn HT Thanh Toán" at bounding box center [415, 170] width 65 height 8
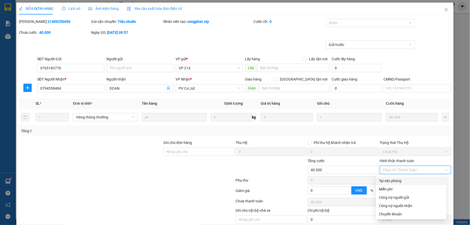
click at [384, 180] on div "Tại văn phòng" at bounding box center [411, 181] width 64 height 6
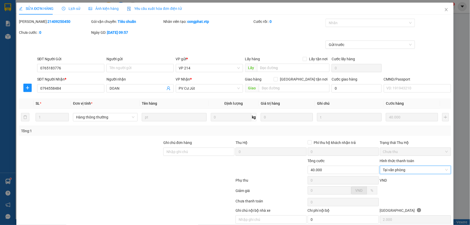
scroll to position [22, 0]
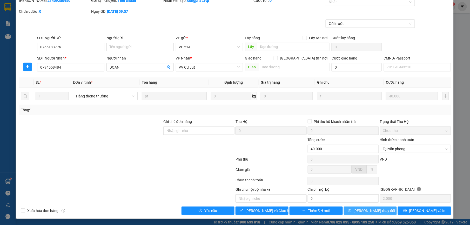
click at [370, 207] on button "[PERSON_NAME] thay đổi" at bounding box center [370, 211] width 53 height 8
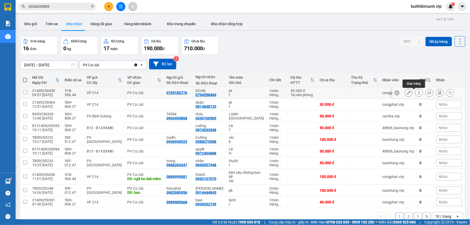
click at [416, 90] on button at bounding box center [419, 92] width 7 height 9
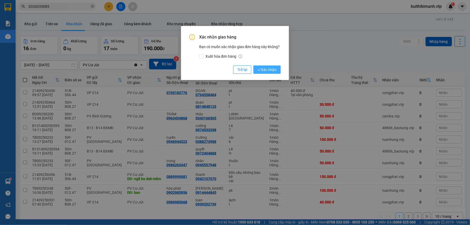
click at [267, 68] on span "Xác nhận" at bounding box center [267, 70] width 19 height 6
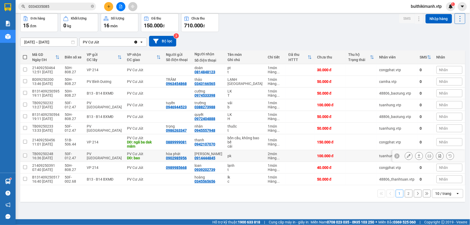
scroll to position [24, 0]
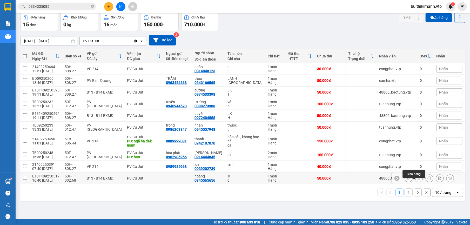
click at [417, 183] on button at bounding box center [419, 178] width 7 height 9
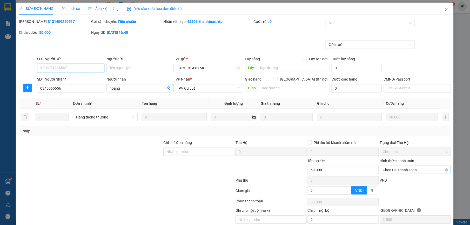
click at [418, 173] on span "Chọn HT Thanh Toán" at bounding box center [415, 170] width 65 height 8
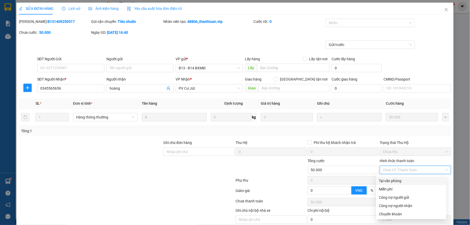
click at [410, 183] on div "Tại văn phòng" at bounding box center [411, 181] width 64 height 6
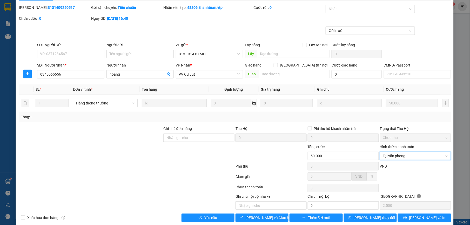
scroll to position [22, 0]
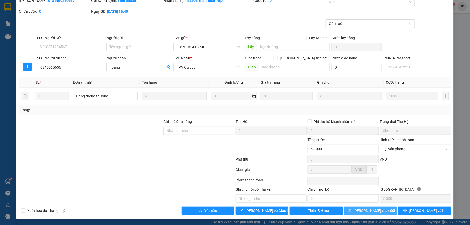
click at [368, 209] on span "[PERSON_NAME] thay đổi" at bounding box center [375, 211] width 42 height 6
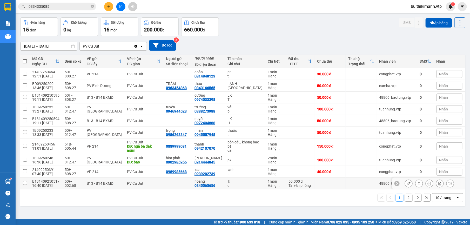
scroll to position [24, 0]
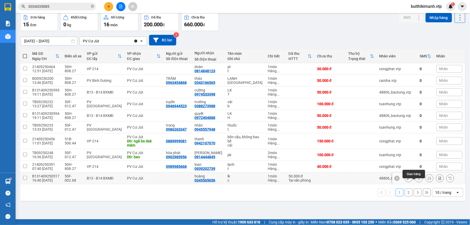
click at [417, 180] on icon at bounding box center [419, 178] width 4 height 4
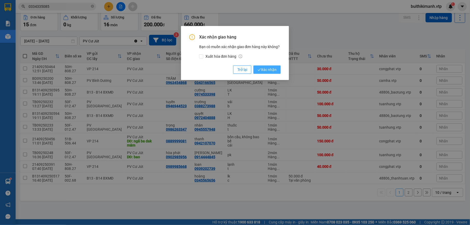
click at [272, 69] on span "Xác nhận" at bounding box center [267, 70] width 19 height 6
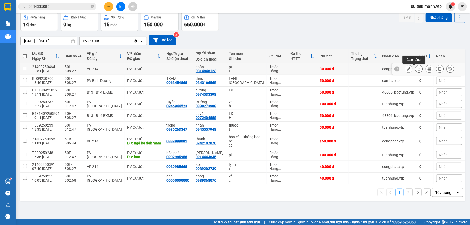
click at [416, 66] on button at bounding box center [419, 68] width 7 height 9
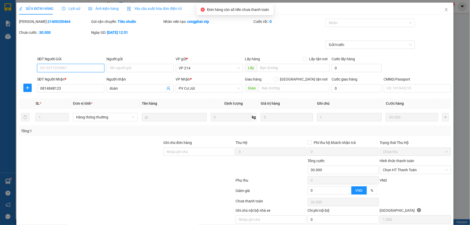
scroll to position [20, 0]
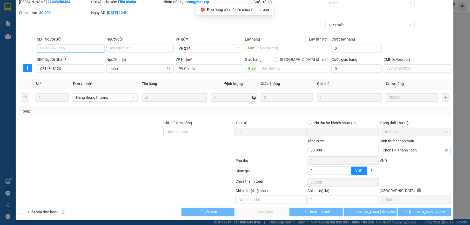
click at [415, 151] on span "Chọn HT Thanh Toán" at bounding box center [415, 150] width 65 height 8
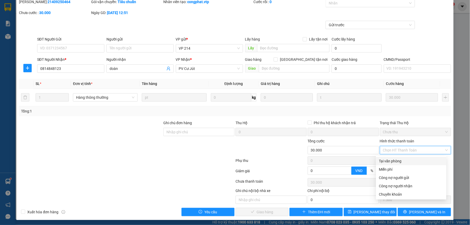
click at [413, 161] on div "Tại văn phòng" at bounding box center [411, 161] width 64 height 6
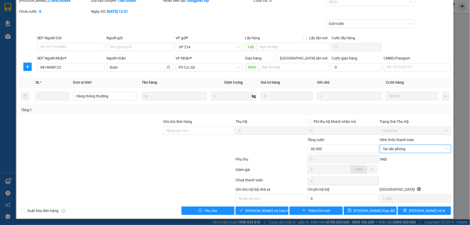
scroll to position [22, 0]
drag, startPoint x: 383, startPoint y: 213, endPoint x: 372, endPoint y: 206, distance: 13.3
click at [383, 213] on button "[PERSON_NAME] thay đổi" at bounding box center [370, 211] width 53 height 8
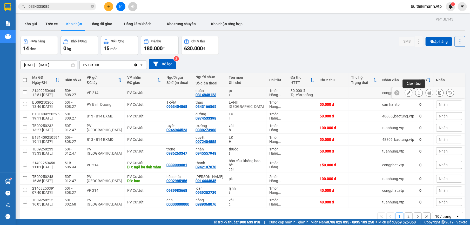
click at [417, 94] on icon at bounding box center [419, 93] width 4 height 4
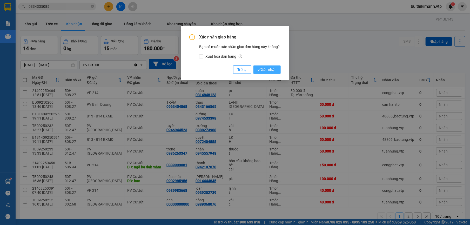
click at [265, 66] on button "Xác nhận" at bounding box center [267, 69] width 27 height 8
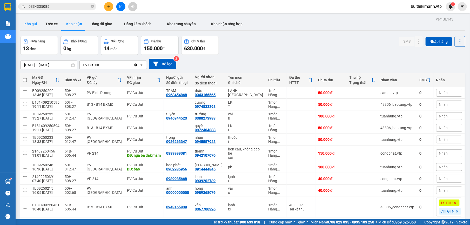
click at [28, 24] on button "Kho gửi" at bounding box center [30, 24] width 21 height 12
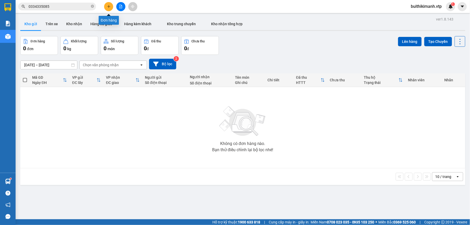
click at [111, 6] on button at bounding box center [108, 6] width 9 height 9
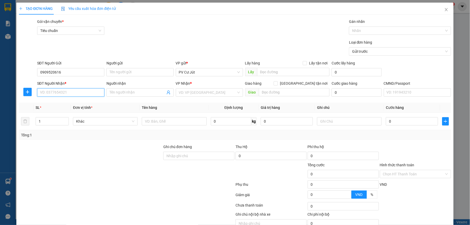
click at [92, 92] on input "SĐT Người Nhận *" at bounding box center [70, 92] width 67 height 8
drag, startPoint x: 76, startPoint y: 103, endPoint x: 81, endPoint y: 102, distance: 4.8
click at [76, 102] on div "0917347969 - nho" at bounding box center [70, 104] width 60 height 6
click at [173, 122] on input "text" at bounding box center [174, 121] width 65 height 8
click at [392, 119] on input "0" at bounding box center [412, 121] width 52 height 8
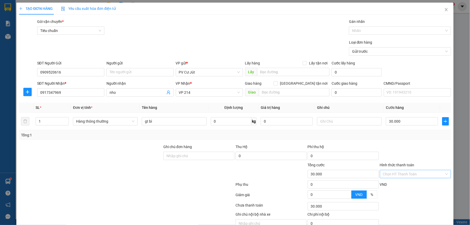
click at [415, 176] on input "Hình thức thanh toán" at bounding box center [413, 174] width 61 height 8
click at [334, 142] on div "Transit Pickup Surcharge Ids Transit Deliver Surcharge Ids Transit Deliver Surc…" at bounding box center [235, 129] width 432 height 221
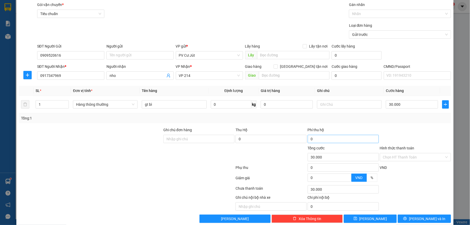
scroll to position [26, 0]
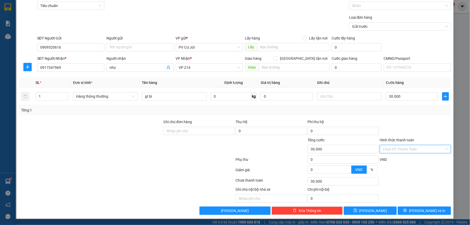
click at [396, 148] on input "Hình thức thanh toán" at bounding box center [413, 149] width 61 height 8
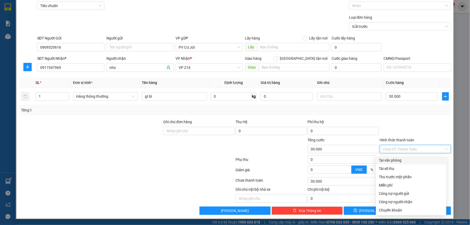
click at [398, 158] on div "Tại văn phòng" at bounding box center [411, 160] width 64 height 6
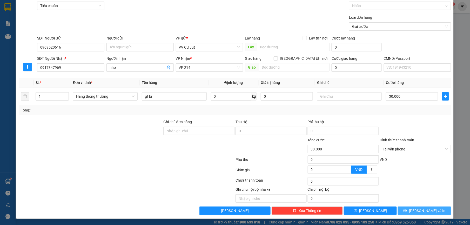
click at [424, 209] on span "[PERSON_NAME] và In" at bounding box center [427, 211] width 36 height 6
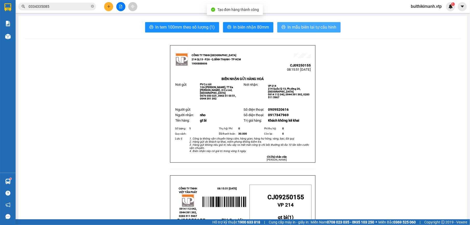
drag, startPoint x: 294, startPoint y: 28, endPoint x: 295, endPoint y: 31, distance: 3.0
click at [295, 29] on span "In mẫu biên lai tự cấu hình" at bounding box center [312, 27] width 49 height 6
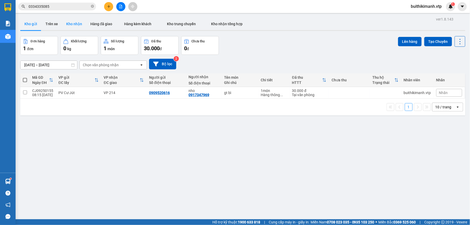
click at [82, 22] on button "Kho nhận" at bounding box center [74, 24] width 24 height 12
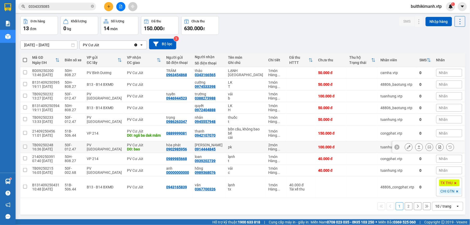
scroll to position [25, 0]
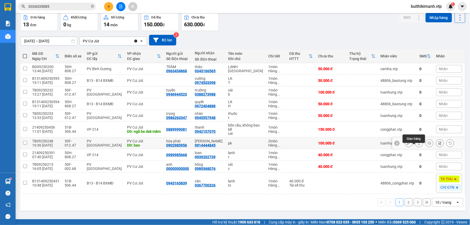
click at [418, 145] on icon at bounding box center [419, 143] width 3 height 3
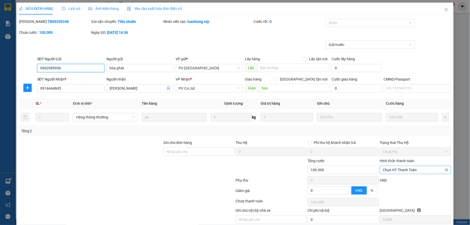
click at [414, 172] on span "Chọn HT Thanh Toán" at bounding box center [415, 170] width 65 height 8
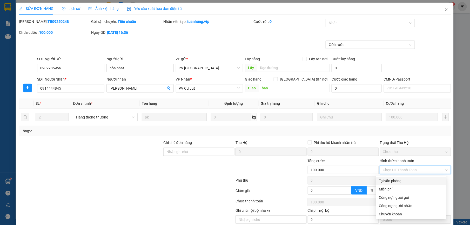
click at [352, 138] on div "Total Paid Fee 0 Total UnPaid Fee 100.000 Cash Collection Total Fee Mã ĐH: TB09…" at bounding box center [235, 127] width 432 height 217
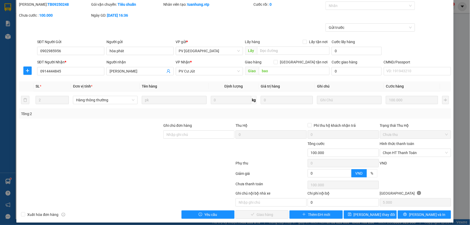
scroll to position [22, 0]
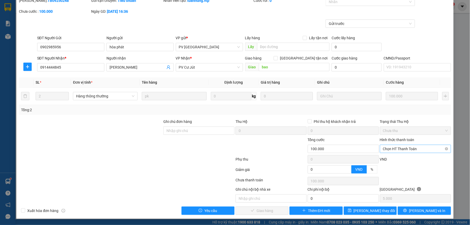
click at [400, 149] on span "Chọn HT Thanh Toán" at bounding box center [415, 149] width 65 height 8
click at [399, 191] on div "Chuyển khoản" at bounding box center [411, 193] width 64 height 6
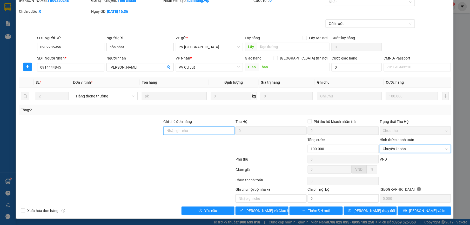
click at [215, 131] on input "Ghi chú đơn hàng" at bounding box center [198, 131] width 71 height 8
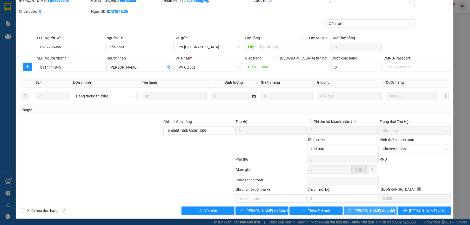
click at [358, 210] on button "[PERSON_NAME] thay đổi" at bounding box center [370, 211] width 53 height 8
click at [375, 210] on span "[PERSON_NAME] thay đổi" at bounding box center [375, 211] width 42 height 6
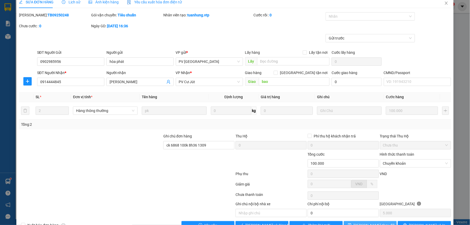
scroll to position [0, 0]
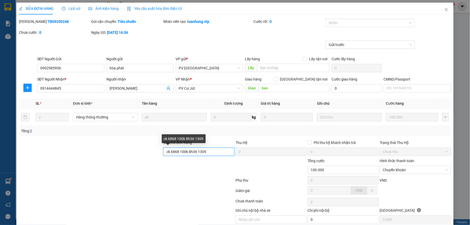
drag, startPoint x: 217, startPoint y: 154, endPoint x: 164, endPoint y: 151, distance: 53.6
click at [164, 151] on input "ck 6868 100k 8h36 1309" at bounding box center [198, 152] width 71 height 8
click at [444, 11] on span "Close" at bounding box center [446, 10] width 15 height 15
click at [442, 10] on span "buithikimanh.vtp" at bounding box center [426, 6] width 39 height 6
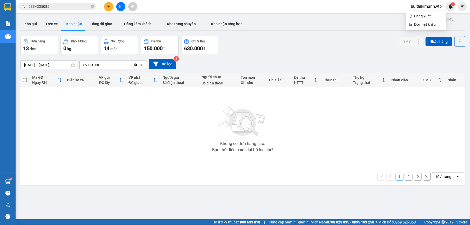
click at [405, 177] on button "2" at bounding box center [409, 177] width 8 height 8
click at [55, 24] on button "Trên xe" at bounding box center [51, 24] width 21 height 12
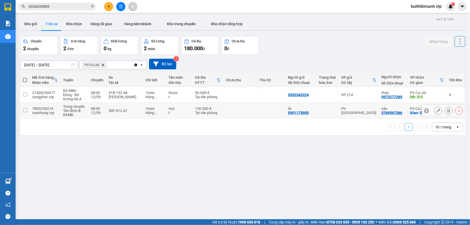
click at [251, 112] on td at bounding box center [239, 111] width 33 height 16
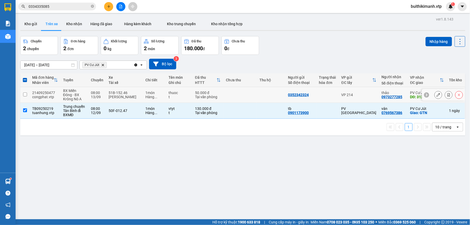
drag, startPoint x: 256, startPoint y: 91, endPoint x: 259, endPoint y: 87, distance: 4.6
click at [257, 90] on td at bounding box center [271, 95] width 29 height 16
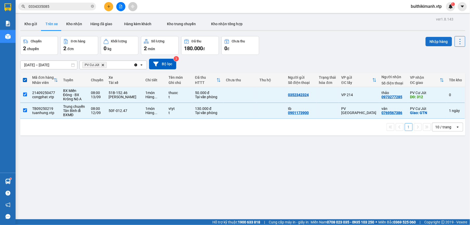
click at [433, 43] on button "Nhập hàng" at bounding box center [439, 41] width 26 height 9
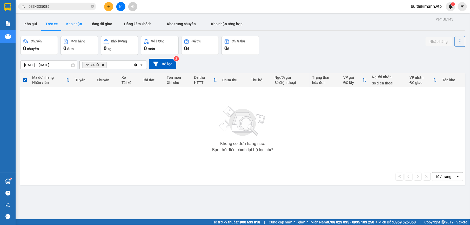
drag, startPoint x: 69, startPoint y: 19, endPoint x: 75, endPoint y: 24, distance: 8.5
click at [69, 19] on button "Kho nhận" at bounding box center [74, 24] width 24 height 12
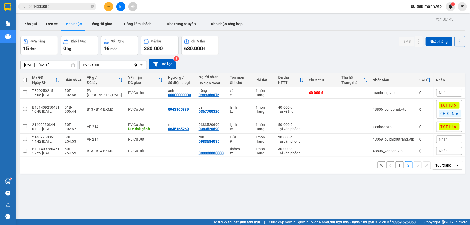
click at [396, 168] on button "1" at bounding box center [400, 165] width 8 height 8
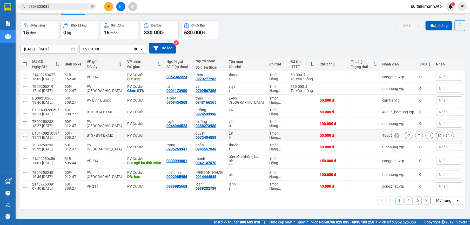
scroll to position [24, 0]
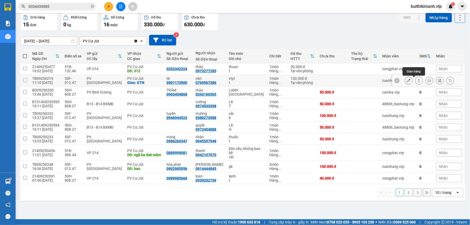
click at [417, 81] on icon at bounding box center [419, 81] width 4 height 4
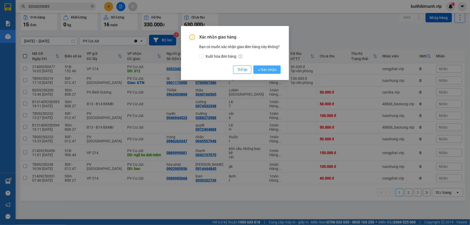
click at [277, 66] on button "Xác nhận" at bounding box center [267, 69] width 27 height 8
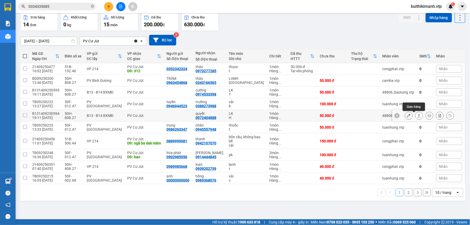
click at [418, 116] on icon at bounding box center [419, 115] width 3 height 3
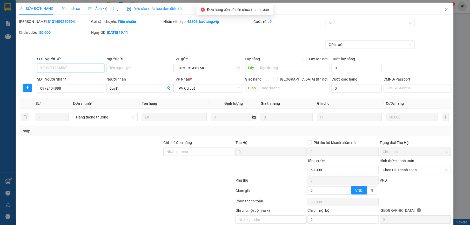
type input "0972404888"
type input "quyết"
type input "50.000"
type input "2.500"
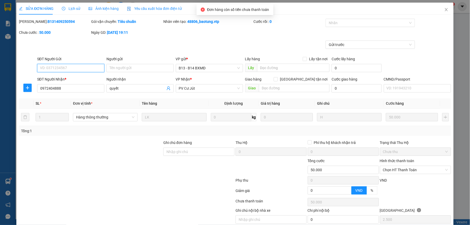
scroll to position [22, 0]
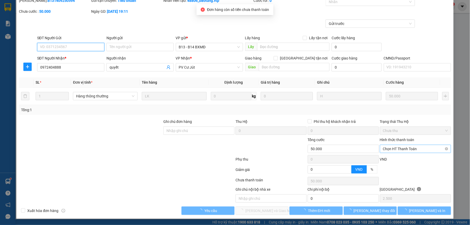
click at [412, 150] on span "Chọn HT Thanh Toán" at bounding box center [415, 149] width 65 height 8
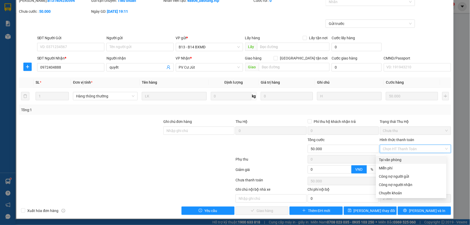
click at [410, 158] on div "Tại văn phòng" at bounding box center [411, 160] width 64 height 6
type input "0"
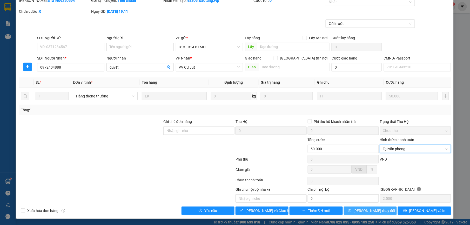
click at [375, 211] on span "[PERSON_NAME] thay đổi" at bounding box center [375, 211] width 42 height 6
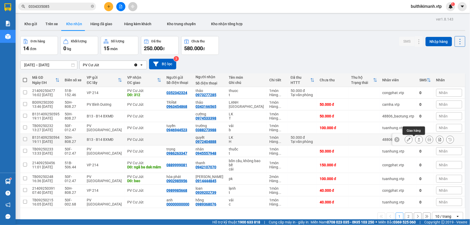
click at [417, 141] on icon at bounding box center [419, 140] width 4 height 4
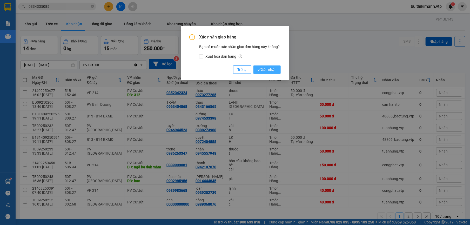
click at [276, 72] on button "Xác nhận" at bounding box center [267, 69] width 27 height 8
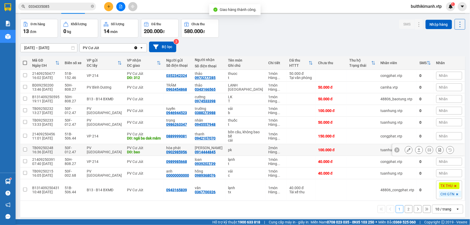
scroll to position [25, 0]
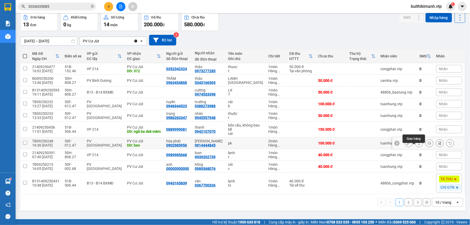
click at [417, 145] on icon at bounding box center [419, 143] width 4 height 4
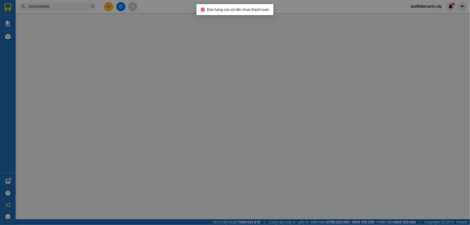
type input "0902985956"
type input "hòa phát"
type input "0914444845"
type input "[PERSON_NAME]"
type input "bao"
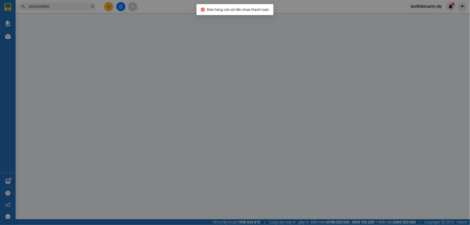
type input "100.000"
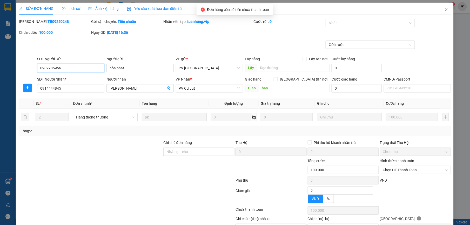
type input "5.000"
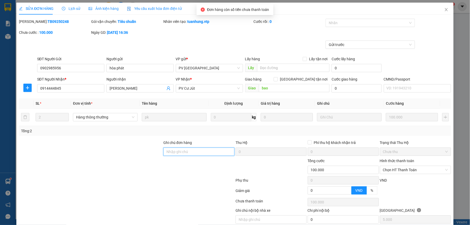
click at [207, 151] on input "Ghi chú đơn hàng" at bounding box center [198, 152] width 71 height 8
type input "c"
paste input "ck 6868 100k 8h36 1309"
click at [411, 170] on span "Chọn HT Thanh Toán" at bounding box center [415, 170] width 65 height 8
type input "ck 6868 100k 8h36 1309"
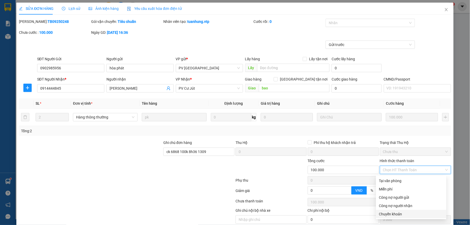
click at [398, 212] on div "Chuyển khoản" at bounding box center [411, 214] width 64 height 6
type input "0"
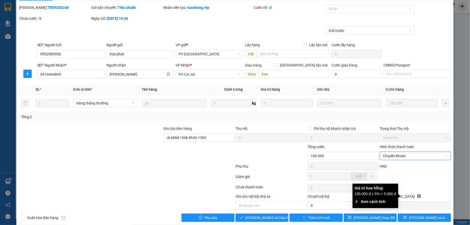
scroll to position [22, 0]
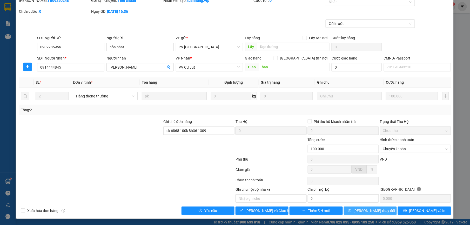
click at [364, 208] on span "[PERSON_NAME] thay đổi" at bounding box center [375, 211] width 42 height 6
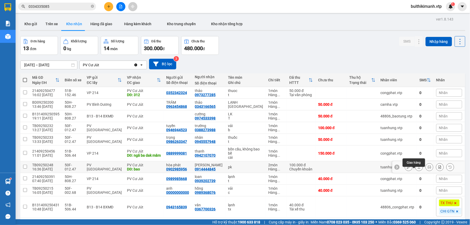
click at [416, 172] on button at bounding box center [419, 167] width 7 height 9
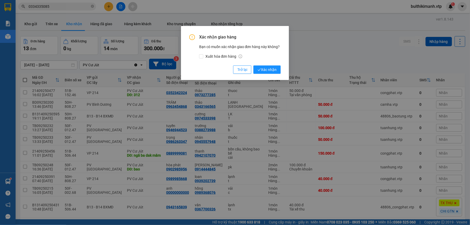
drag, startPoint x: 270, startPoint y: 69, endPoint x: 282, endPoint y: 89, distance: 23.7
click at [269, 69] on span "Xác nhận" at bounding box center [267, 70] width 19 height 6
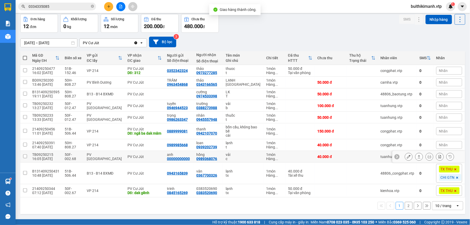
scroll to position [27, 0]
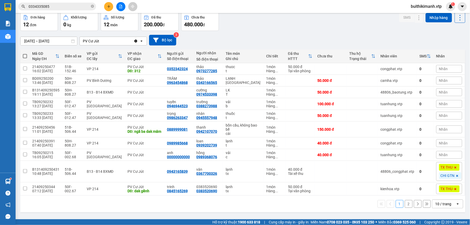
click at [405, 207] on button "2" at bounding box center [409, 204] width 8 height 8
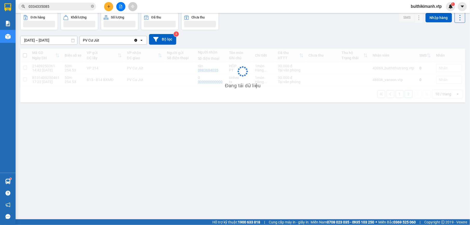
scroll to position [24, 0]
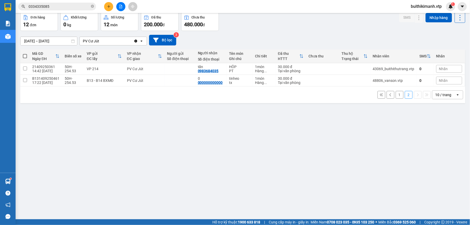
click at [396, 94] on button "1" at bounding box center [400, 95] width 8 height 8
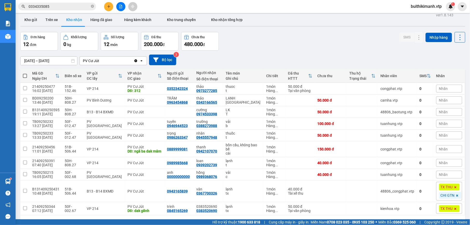
scroll to position [0, 0]
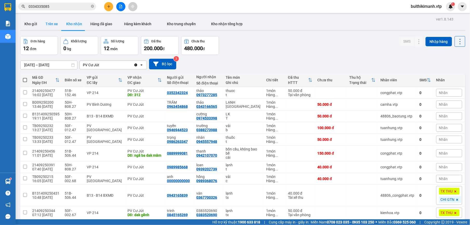
click at [56, 26] on button "Trên xe" at bounding box center [51, 24] width 21 height 12
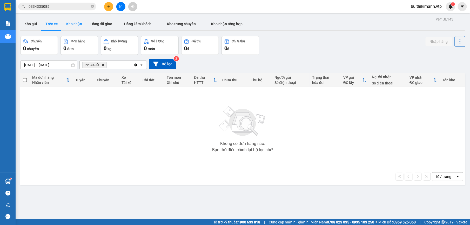
click at [64, 24] on button "Kho nhận" at bounding box center [74, 24] width 24 height 12
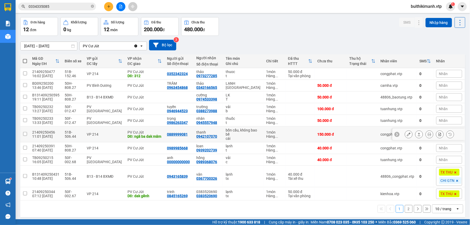
scroll to position [27, 0]
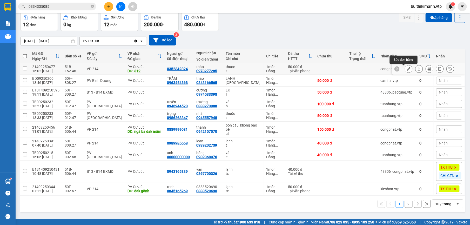
click at [405, 66] on button at bounding box center [408, 68] width 7 height 9
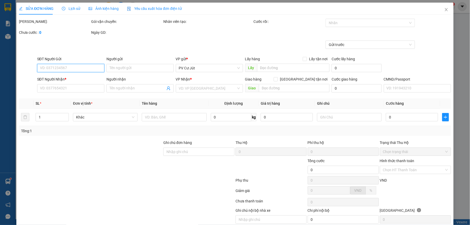
type input "0352342324"
type input "0973277285"
type input "thảo"
type input "312"
type input "50.000"
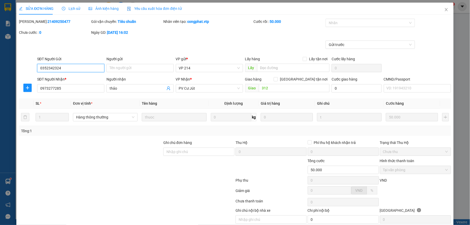
type input "2.500"
click at [389, 22] on div at bounding box center [367, 23] width 81 height 6
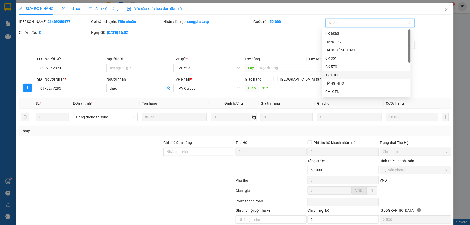
click at [362, 75] on div "TX THU" at bounding box center [366, 75] width 82 height 6
click at [352, 91] on div "CHI GTN" at bounding box center [366, 92] width 82 height 6
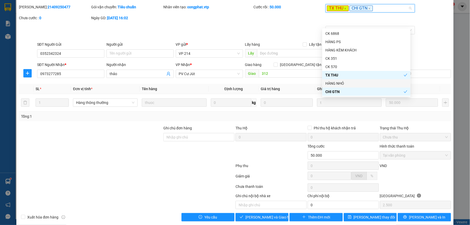
scroll to position [22, 0]
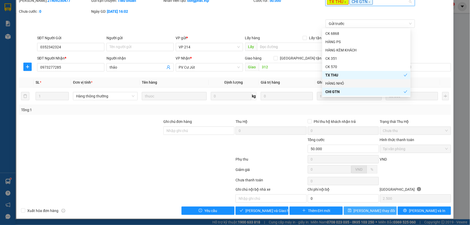
click at [374, 210] on span "[PERSON_NAME] thay đổi" at bounding box center [375, 211] width 42 height 6
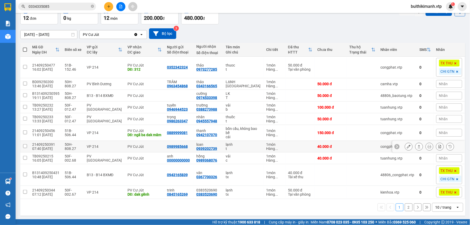
scroll to position [35, 0]
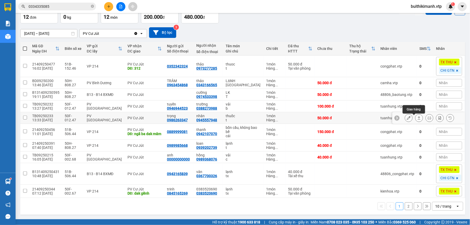
click at [417, 116] on icon at bounding box center [419, 118] width 4 height 4
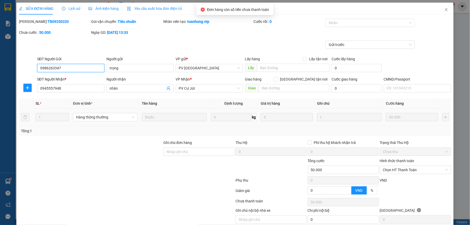
type input "0986263347"
type input "trọng"
type input "0945557948"
type input "nhân"
type input "50.000"
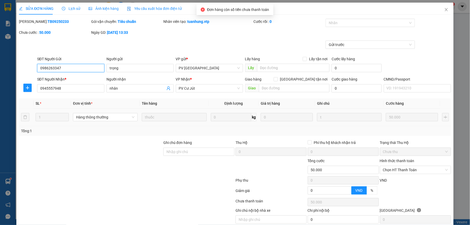
type input "50.000"
type input "2.500"
click at [418, 172] on span "Chọn HT Thanh Toán" at bounding box center [415, 170] width 65 height 8
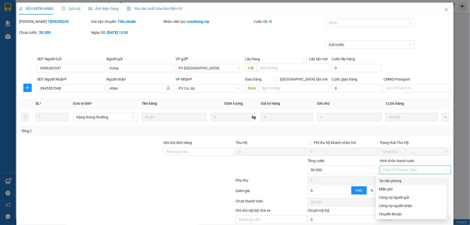
click at [417, 179] on div "Tại văn phòng" at bounding box center [411, 181] width 64 height 6
type input "0"
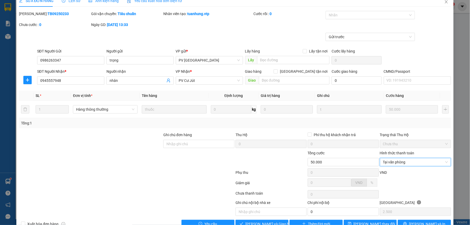
scroll to position [22, 0]
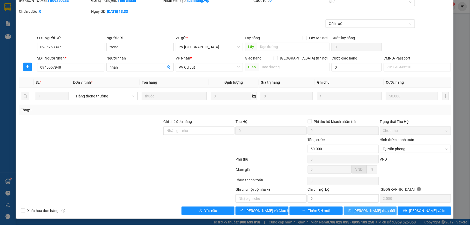
click at [380, 212] on button "[PERSON_NAME] thay đổi" at bounding box center [370, 211] width 53 height 8
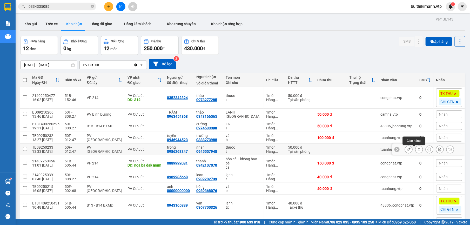
click at [417, 149] on icon at bounding box center [419, 150] width 4 height 4
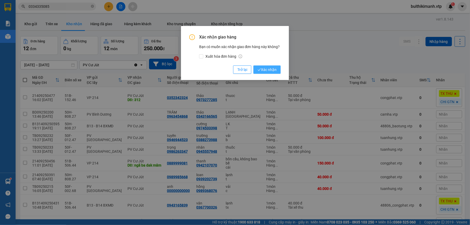
click at [271, 70] on span "Xác nhận" at bounding box center [267, 70] width 19 height 6
